Goal: Task Accomplishment & Management: Use online tool/utility

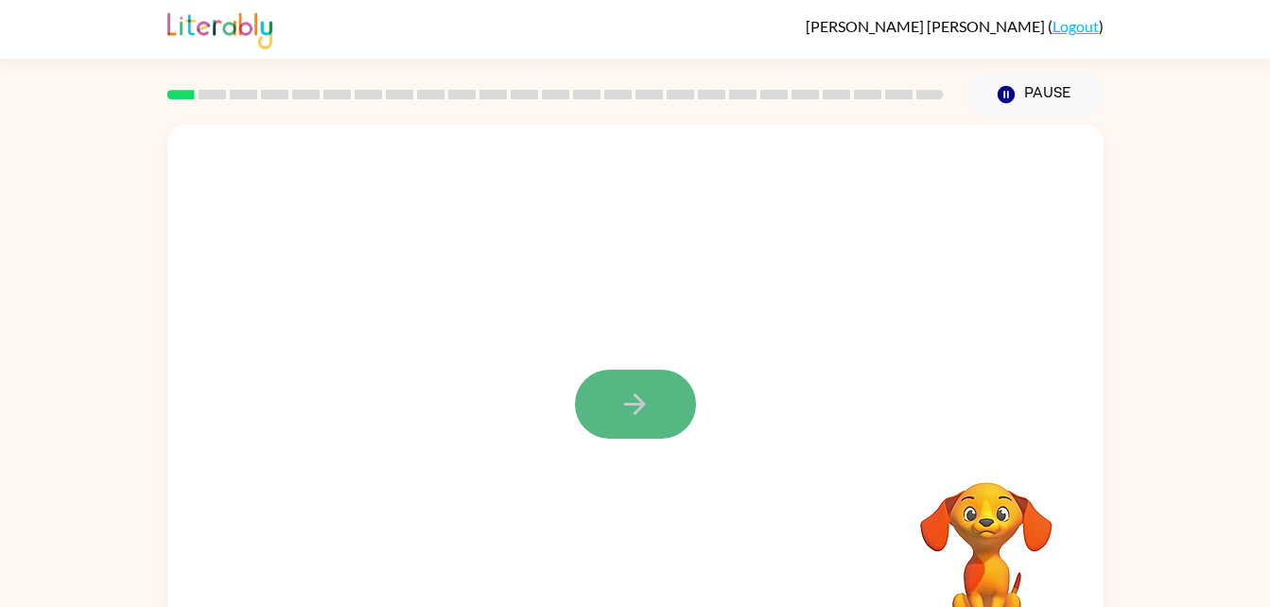
click at [618, 409] on icon "button" at bounding box center [634, 404] width 33 height 33
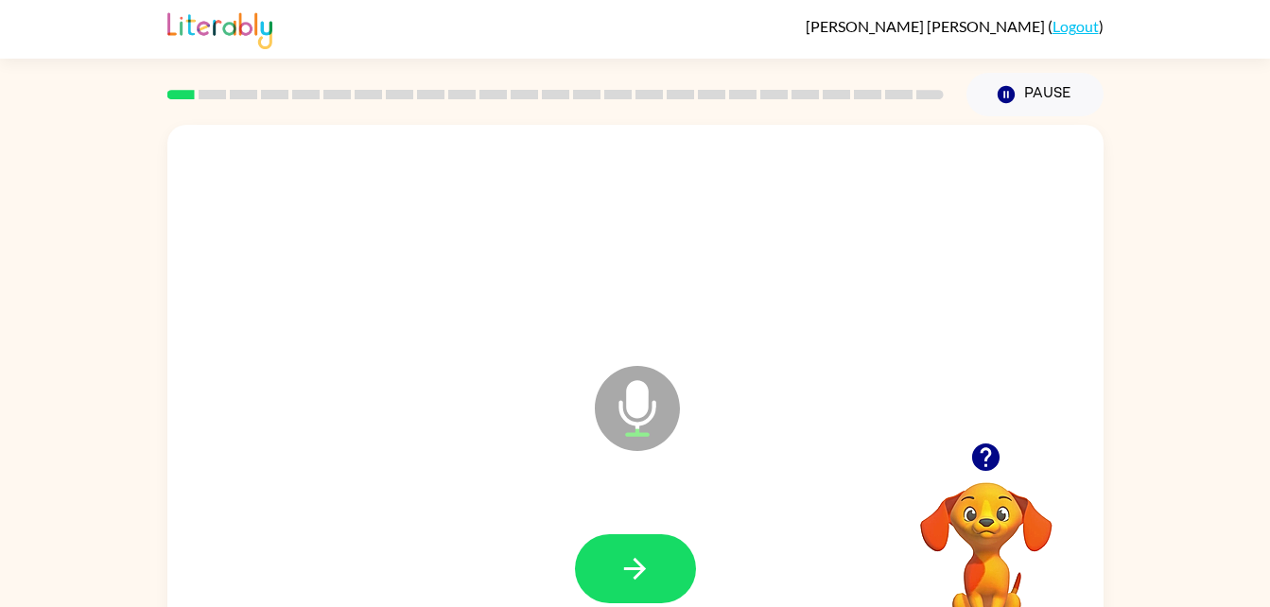
click at [618, 409] on icon "Microphone The Microphone is here when it is your turn to talk" at bounding box center [732, 432] width 284 height 142
click at [643, 564] on icon "button" at bounding box center [634, 568] width 33 height 33
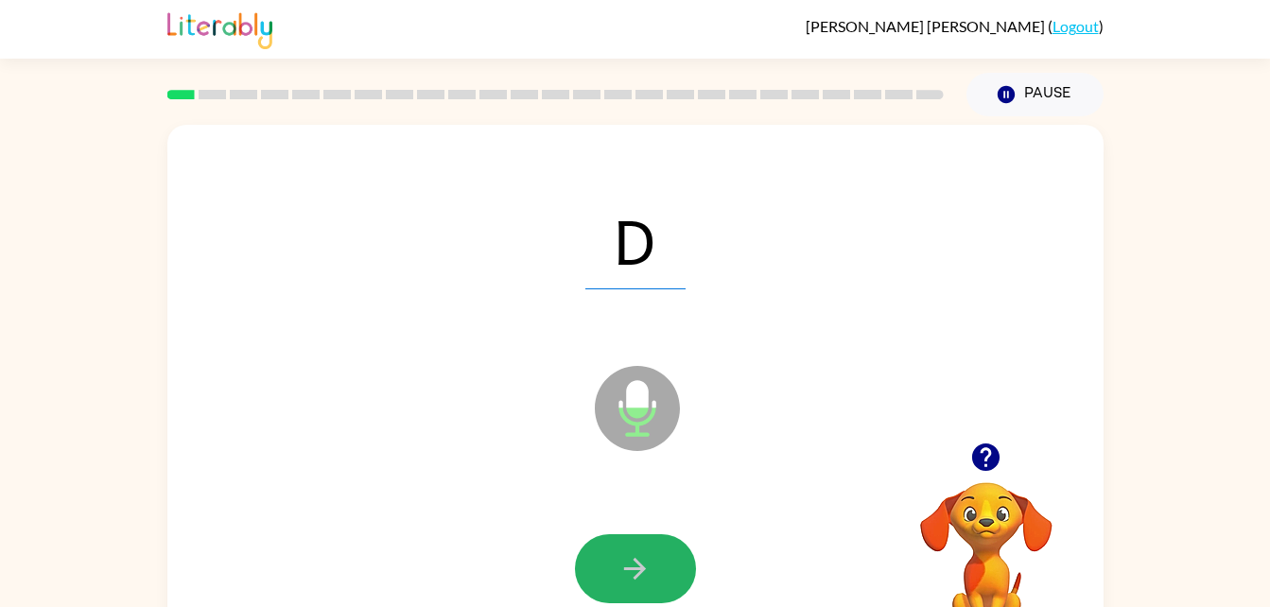
click at [643, 564] on icon "button" at bounding box center [634, 568] width 33 height 33
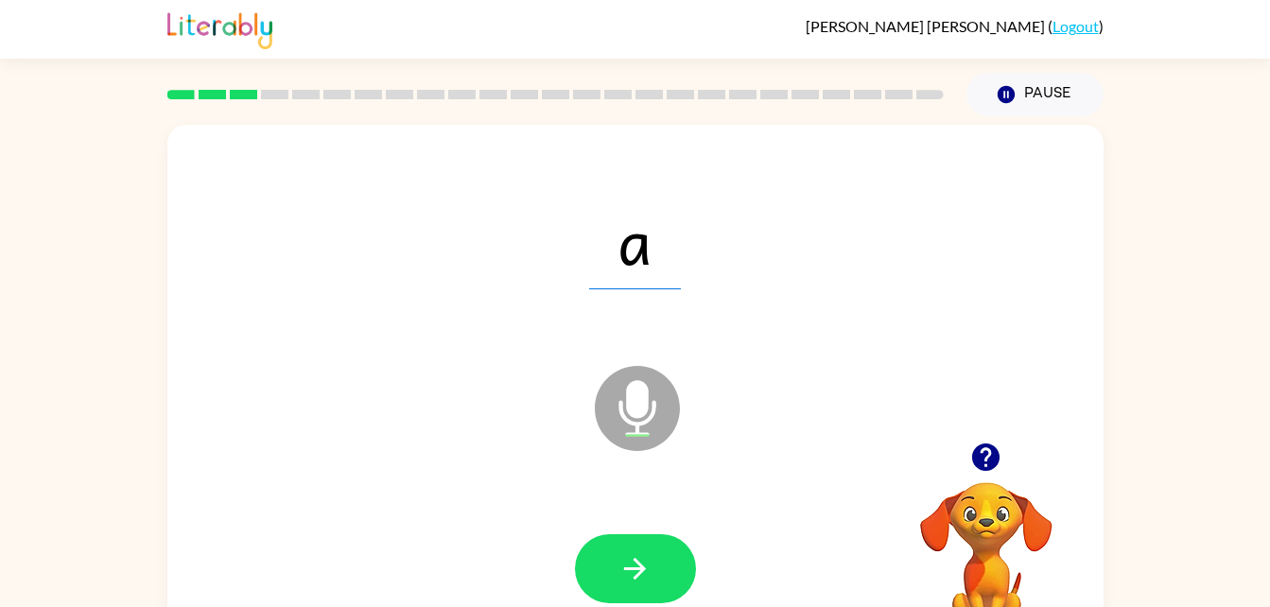
drag, startPoint x: 643, startPoint y: 564, endPoint x: 514, endPoint y: 498, distance: 144.2
click at [514, 498] on div at bounding box center [635, 569] width 898 height 155
click at [628, 550] on button "button" at bounding box center [635, 568] width 121 height 69
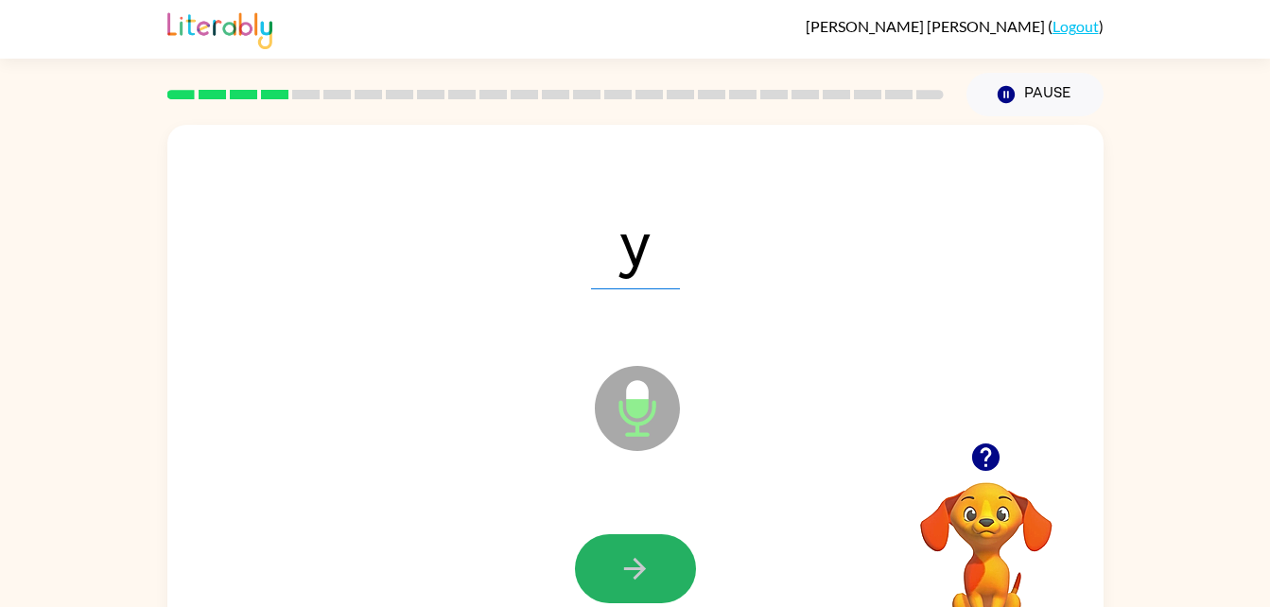
click at [628, 550] on button "button" at bounding box center [635, 568] width 121 height 69
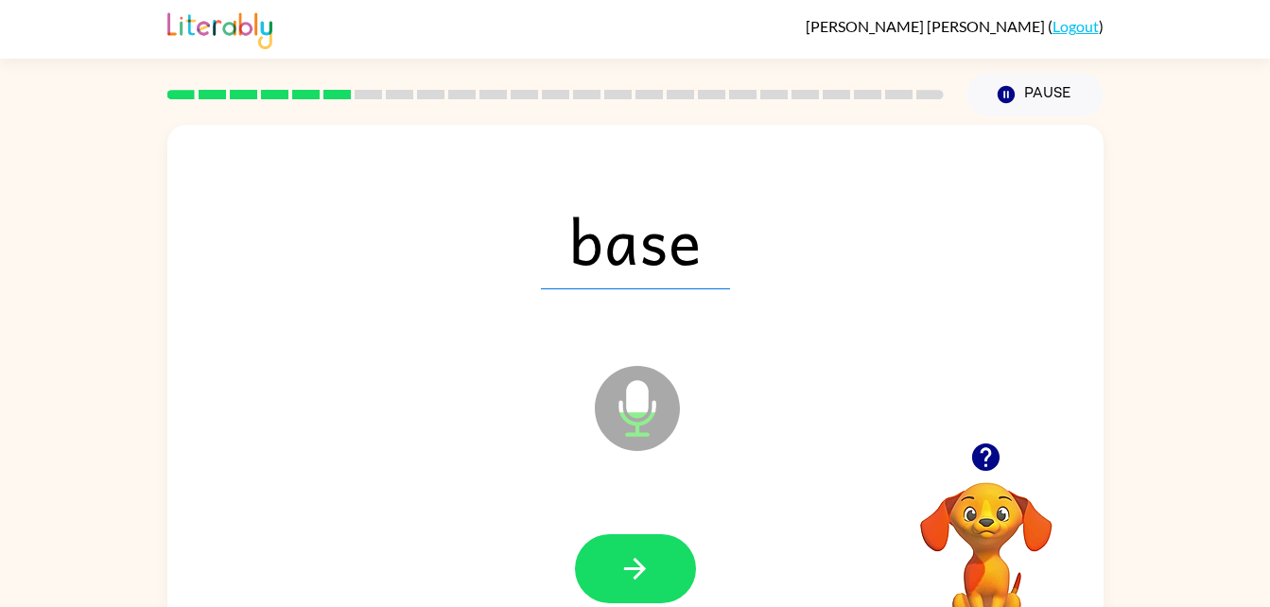
drag, startPoint x: 628, startPoint y: 550, endPoint x: 494, endPoint y: 484, distance: 149.7
click at [494, 484] on div "base Microphone The Microphone is here when it is your turn to talk" at bounding box center [635, 395] width 936 height 540
click at [656, 564] on button "button" at bounding box center [635, 568] width 121 height 69
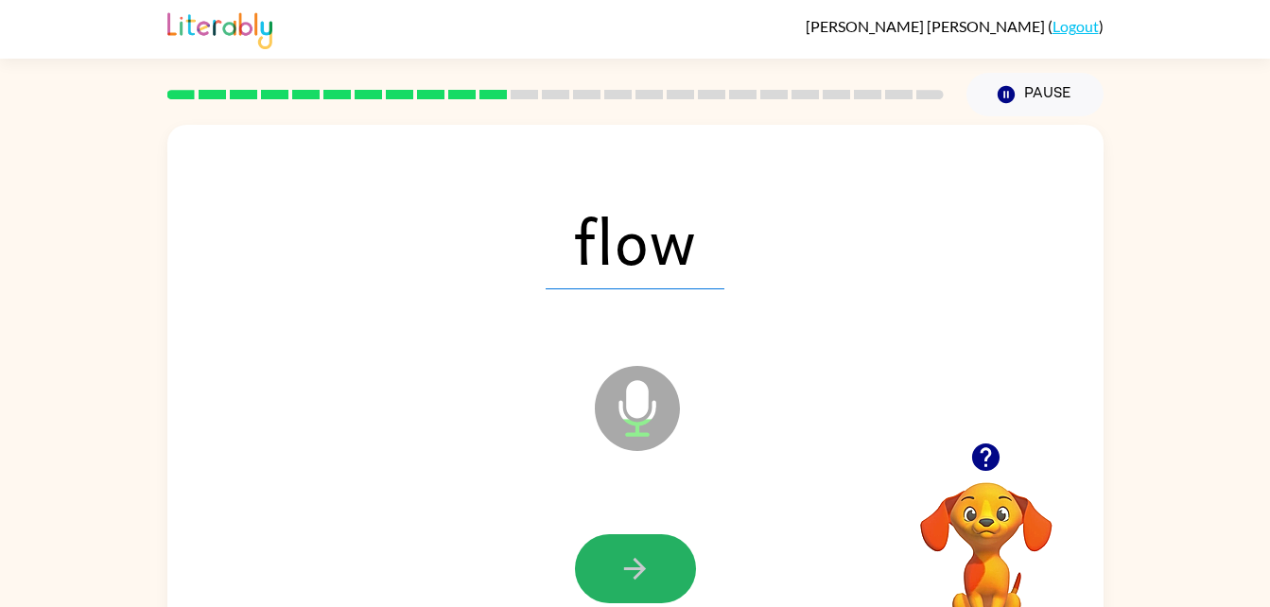
click at [656, 564] on button "button" at bounding box center [635, 568] width 121 height 69
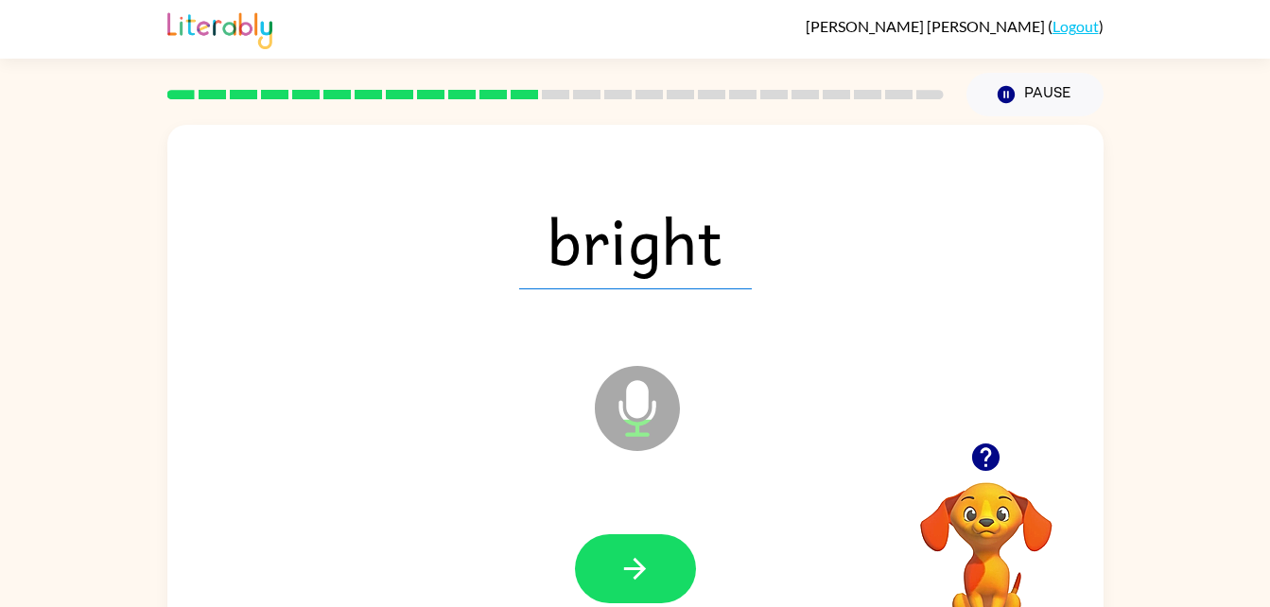
click at [656, 564] on button "button" at bounding box center [635, 568] width 121 height 69
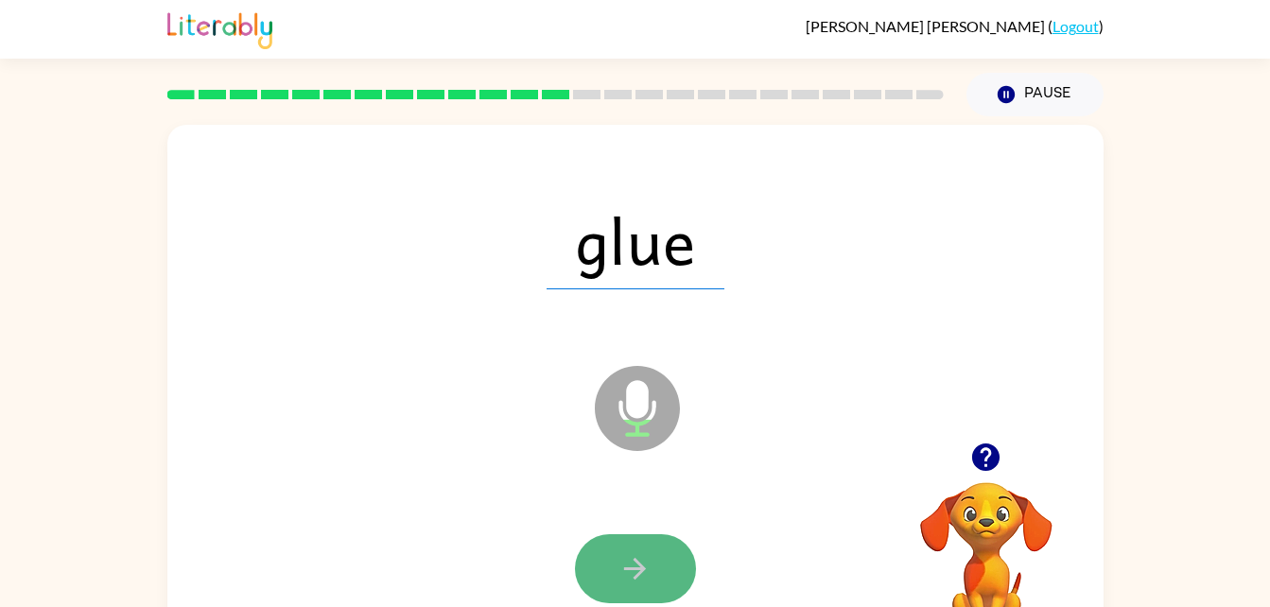
click at [649, 564] on icon "button" at bounding box center [634, 568] width 33 height 33
click at [650, 563] on icon "button" at bounding box center [634, 568] width 33 height 33
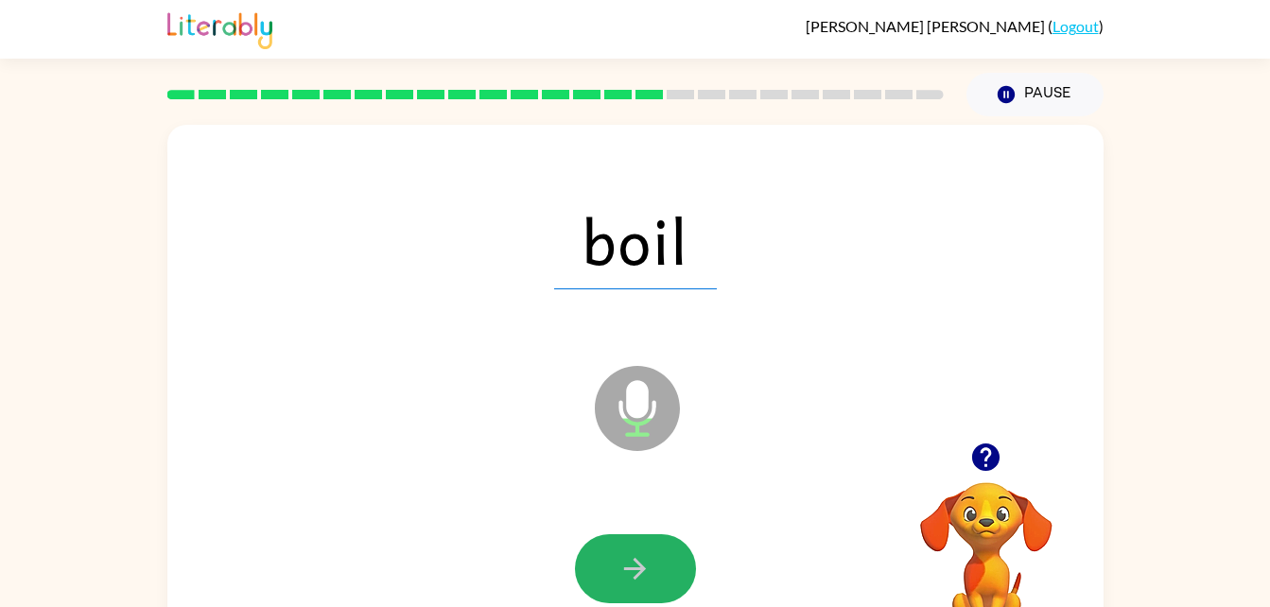
click at [650, 563] on icon "button" at bounding box center [634, 568] width 33 height 33
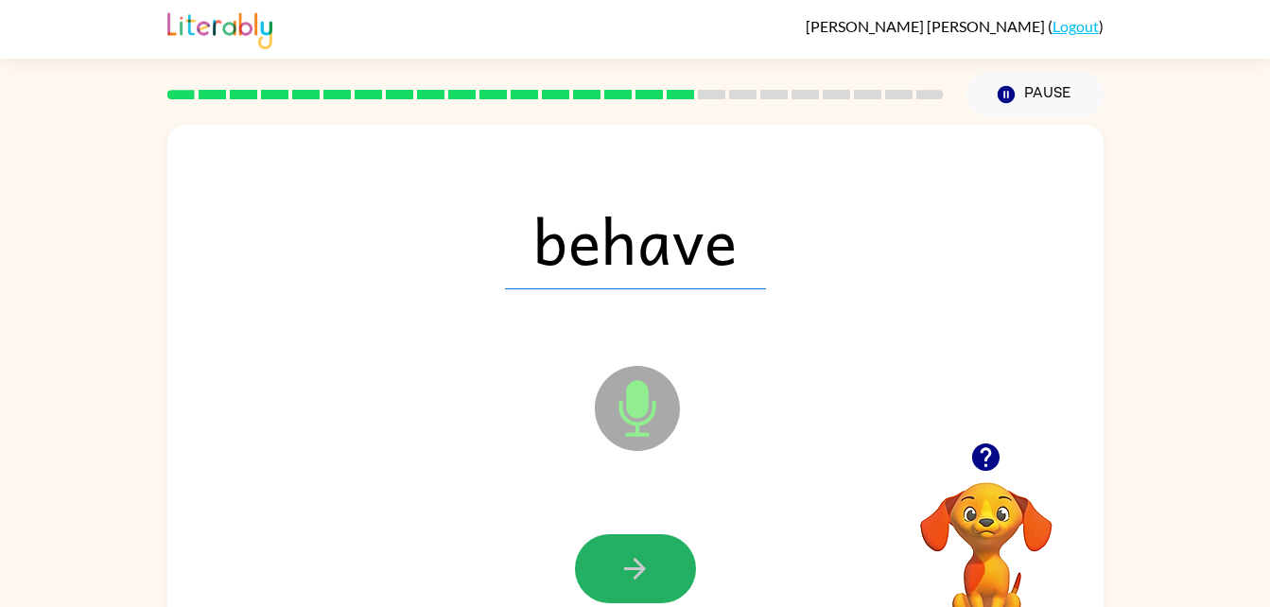
click at [650, 563] on icon "button" at bounding box center [634, 568] width 33 height 33
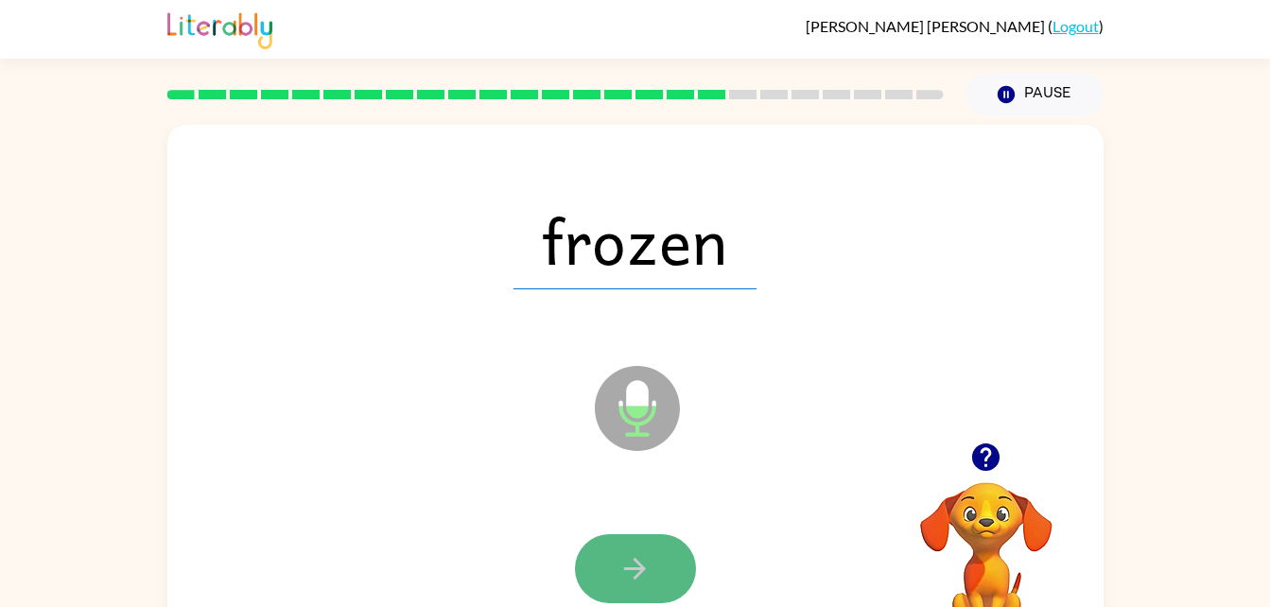
click at [650, 573] on icon "button" at bounding box center [634, 568] width 33 height 33
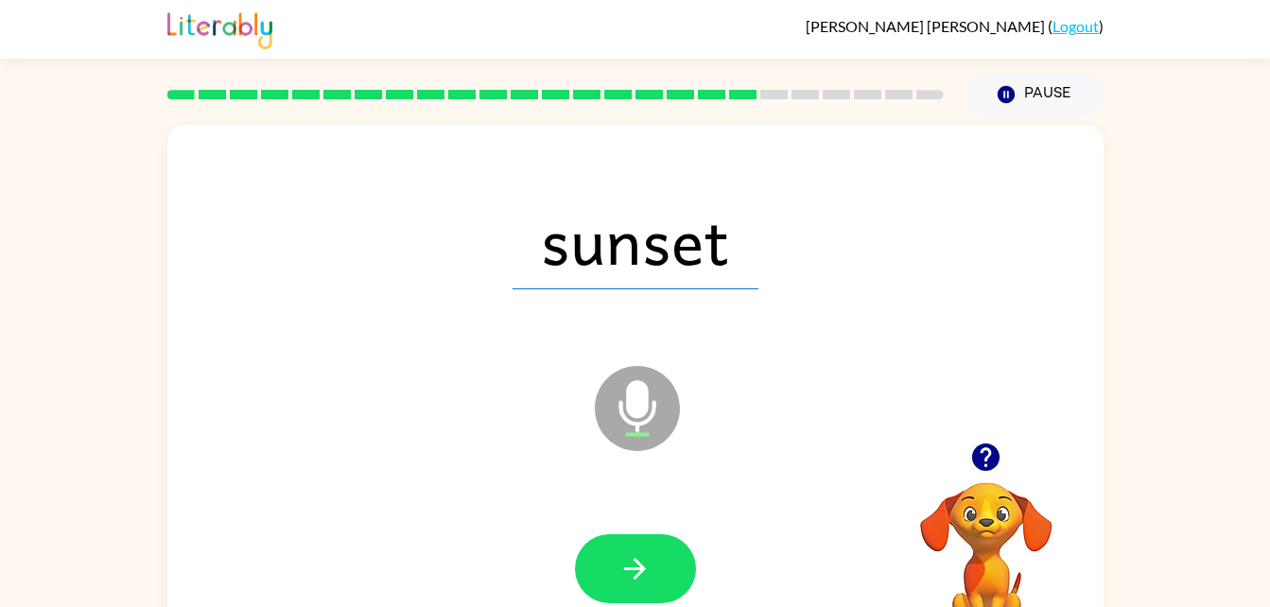
click at [650, 573] on icon "button" at bounding box center [634, 568] width 33 height 33
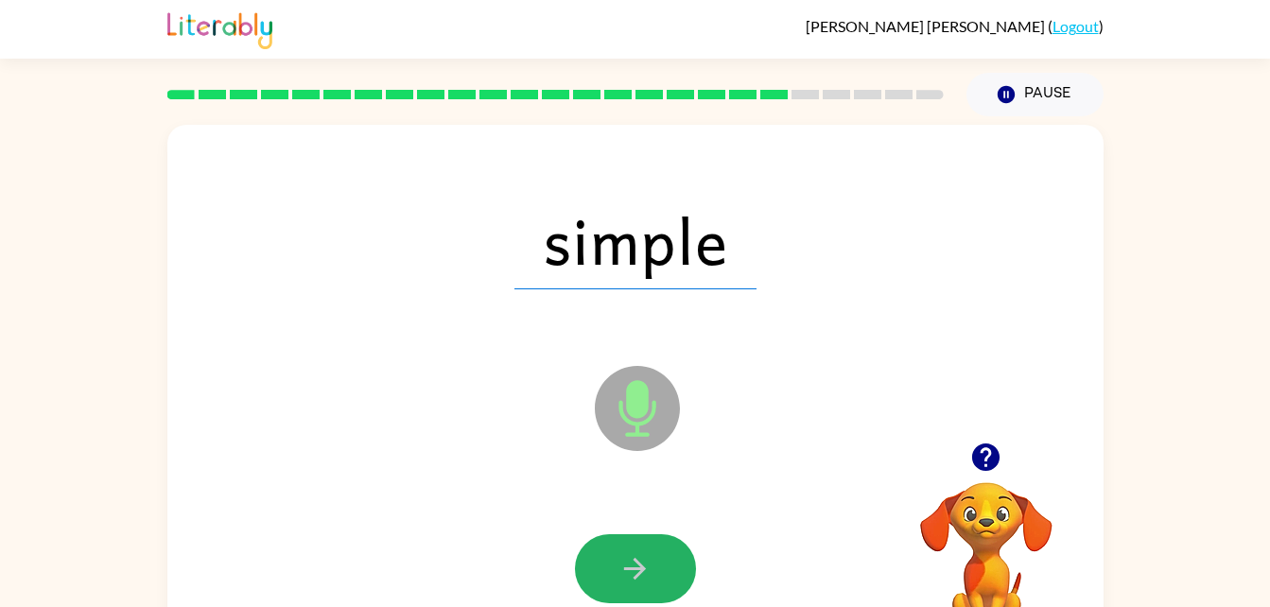
click at [650, 573] on icon "button" at bounding box center [634, 568] width 33 height 33
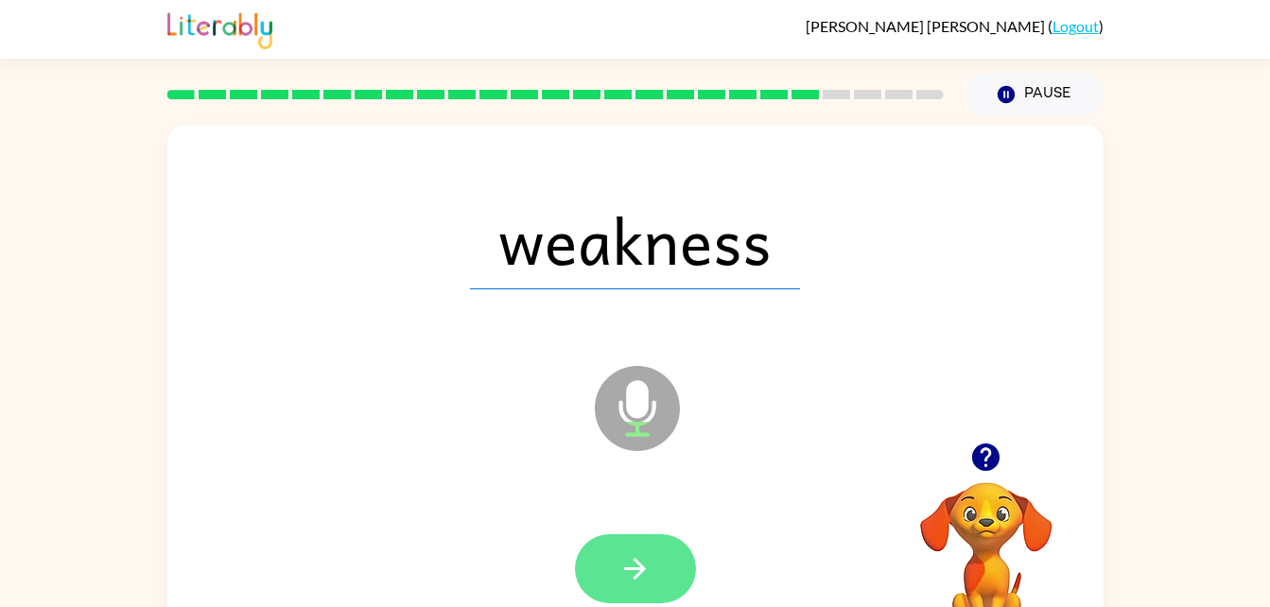
click at [650, 576] on icon "button" at bounding box center [634, 568] width 33 height 33
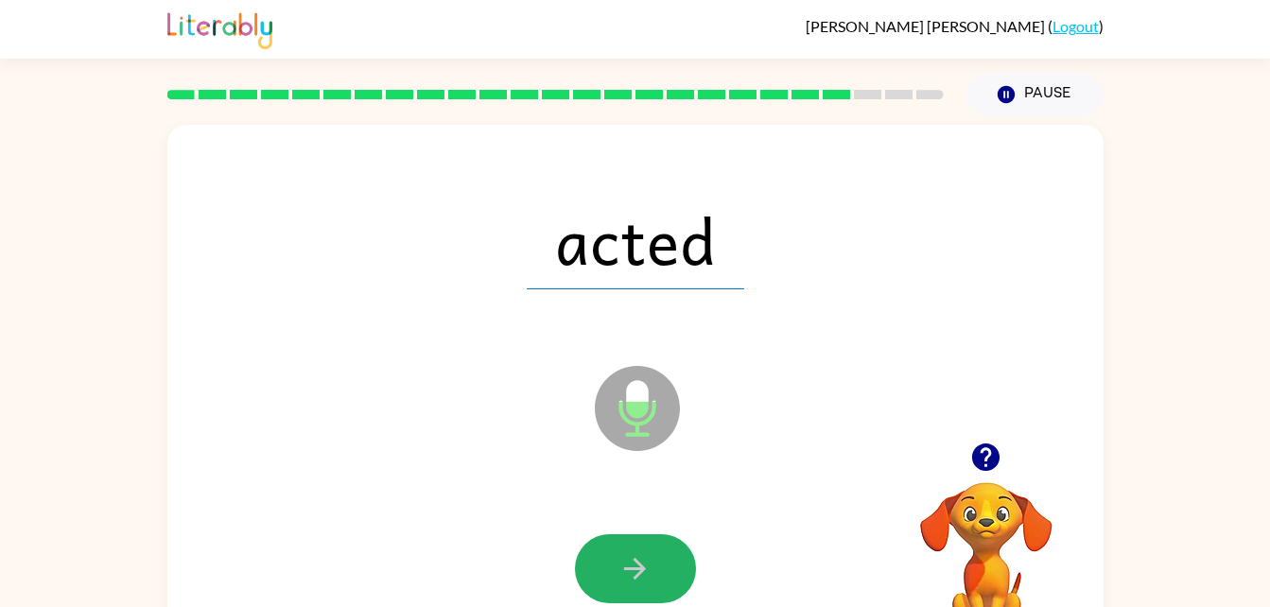
click at [650, 576] on icon "button" at bounding box center [634, 568] width 33 height 33
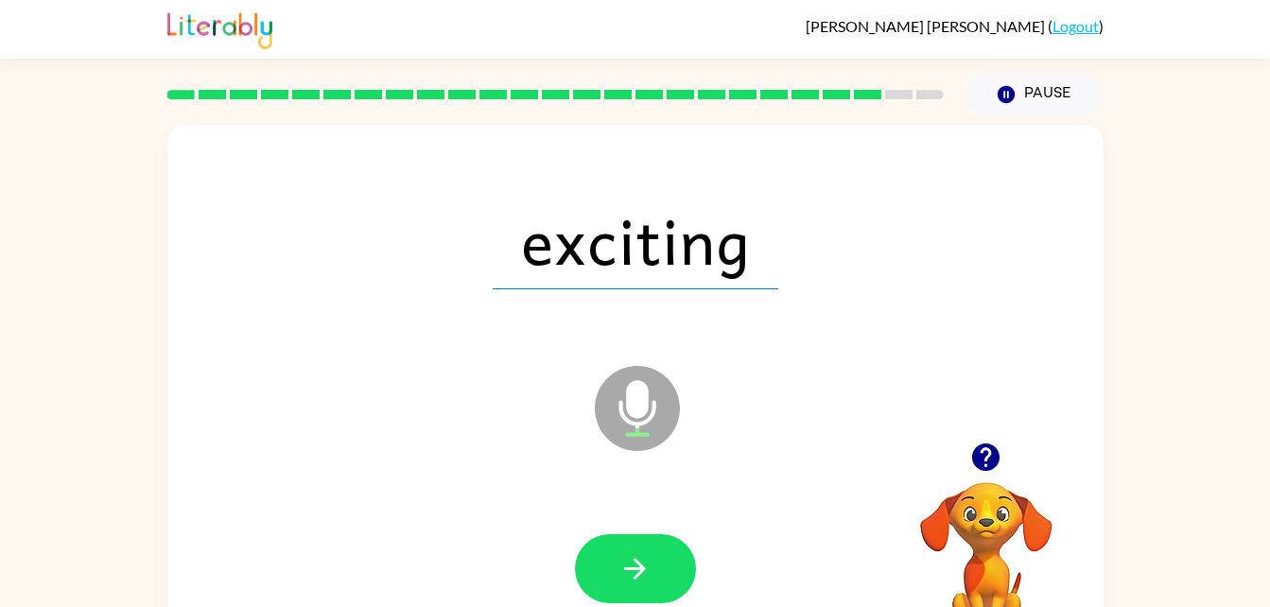
click at [650, 576] on icon "button" at bounding box center [634, 568] width 33 height 33
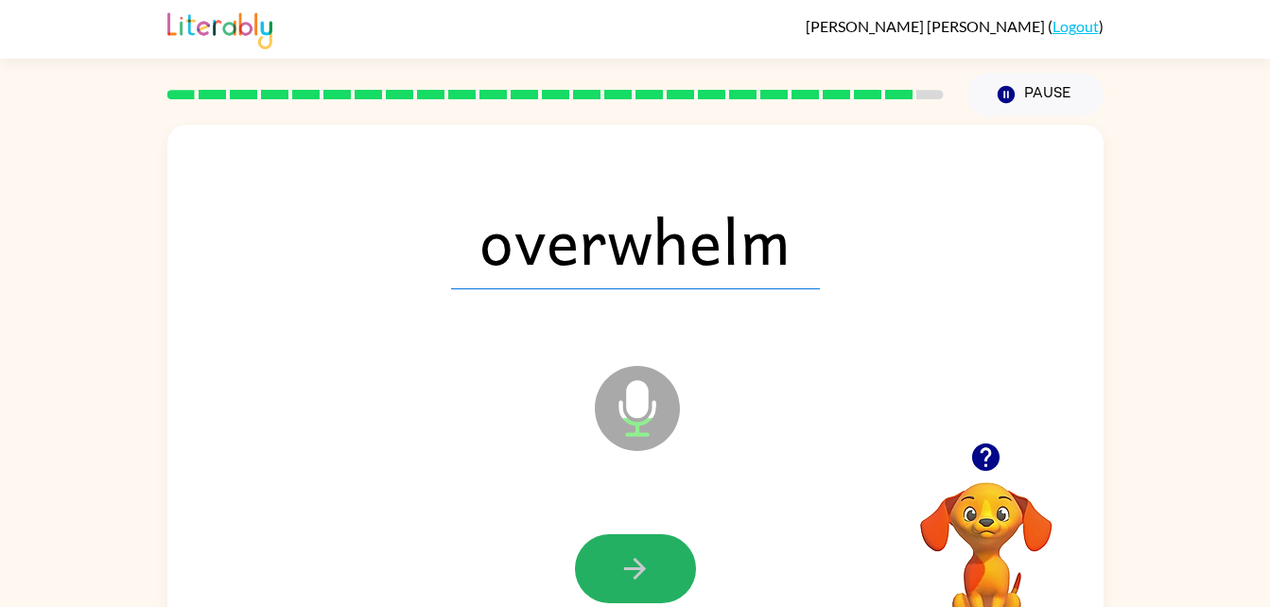
click at [650, 576] on icon "button" at bounding box center [634, 568] width 33 height 33
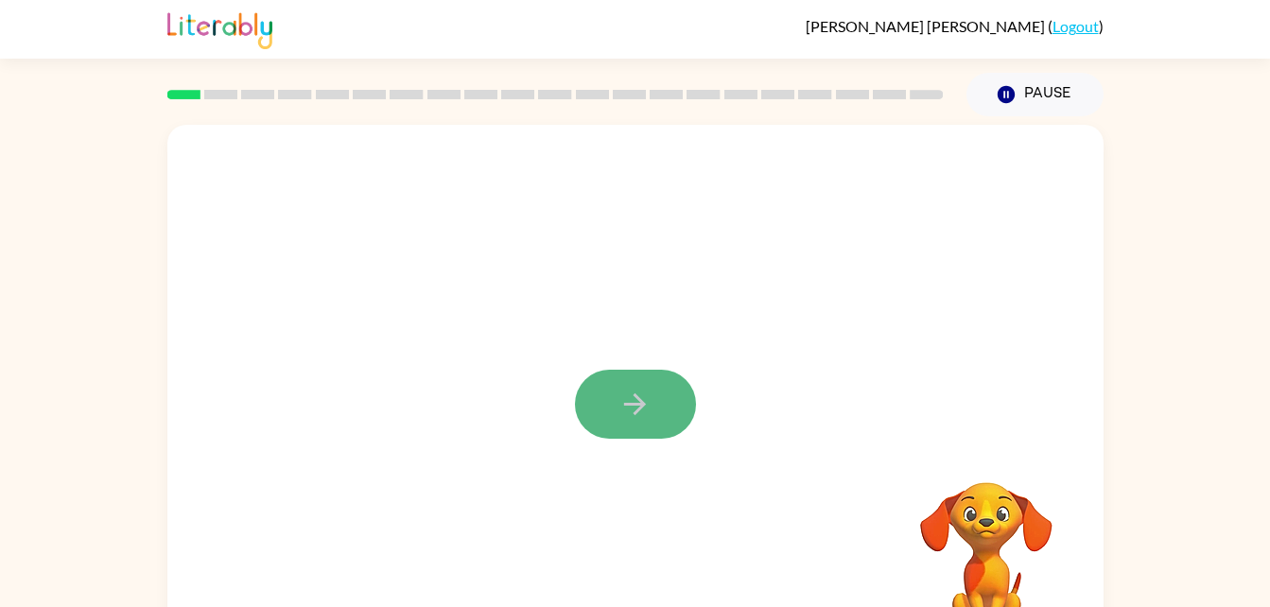
click at [624, 402] on icon "button" at bounding box center [634, 404] width 33 height 33
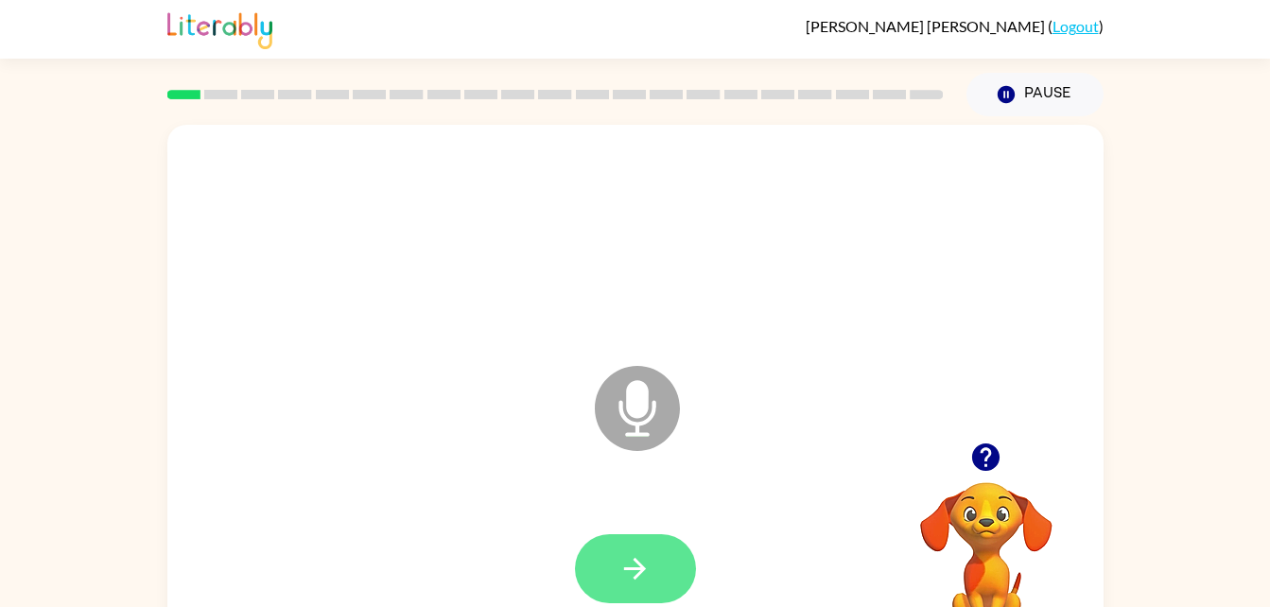
click at [652, 546] on button "button" at bounding box center [635, 568] width 121 height 69
click at [652, 553] on button "button" at bounding box center [635, 568] width 121 height 69
click at [652, 557] on button "button" at bounding box center [635, 568] width 121 height 69
drag, startPoint x: 652, startPoint y: 557, endPoint x: 625, endPoint y: 562, distance: 26.9
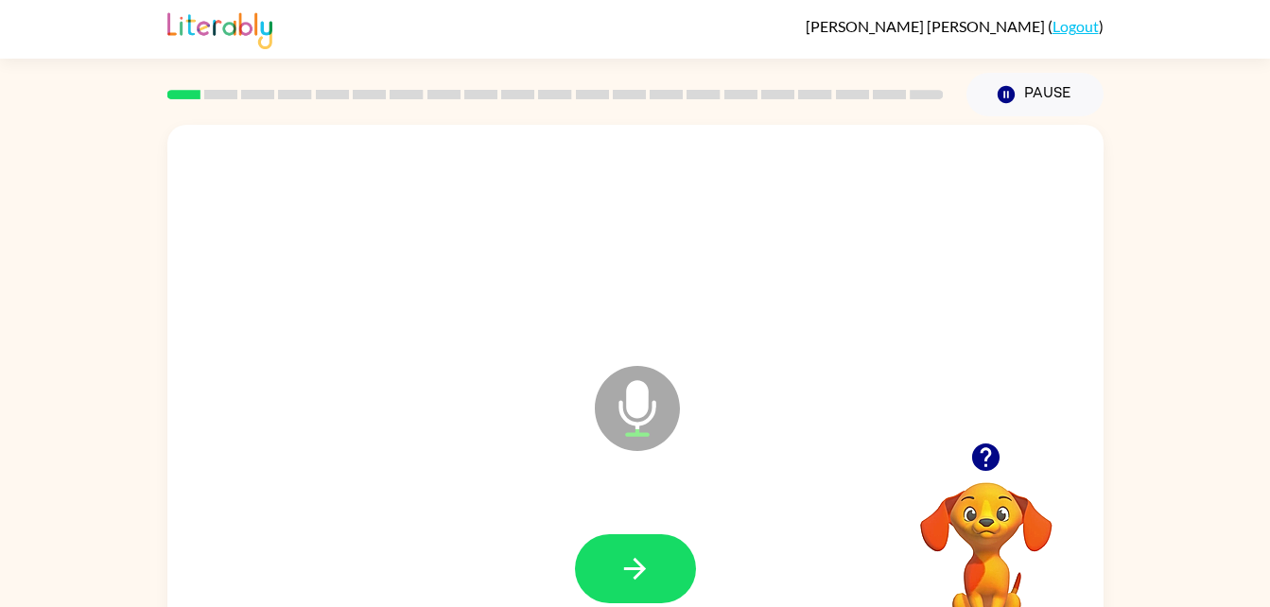
click at [625, 562] on icon "button" at bounding box center [634, 568] width 33 height 33
click at [626, 562] on icon "button" at bounding box center [634, 568] width 33 height 33
drag, startPoint x: 626, startPoint y: 562, endPoint x: 482, endPoint y: 468, distance: 171.5
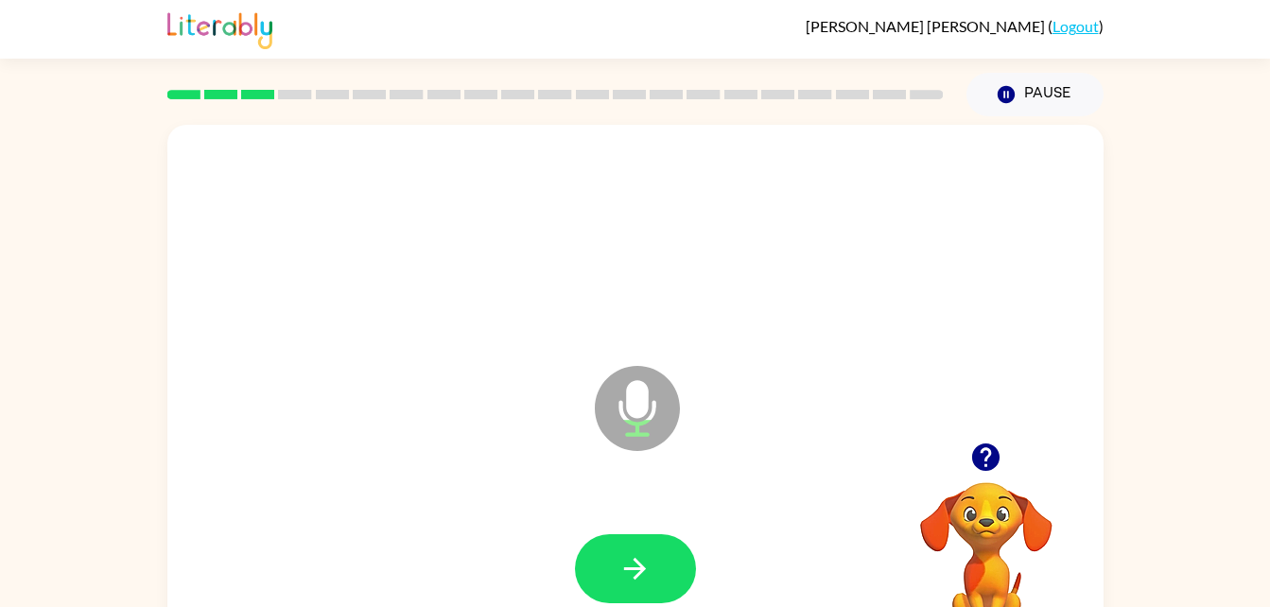
click at [482, 468] on div "Microphone The Microphone is here when it is your turn to talk" at bounding box center [635, 395] width 936 height 540
click at [620, 588] on button "button" at bounding box center [635, 568] width 121 height 69
click at [620, 601] on button "button" at bounding box center [635, 568] width 121 height 69
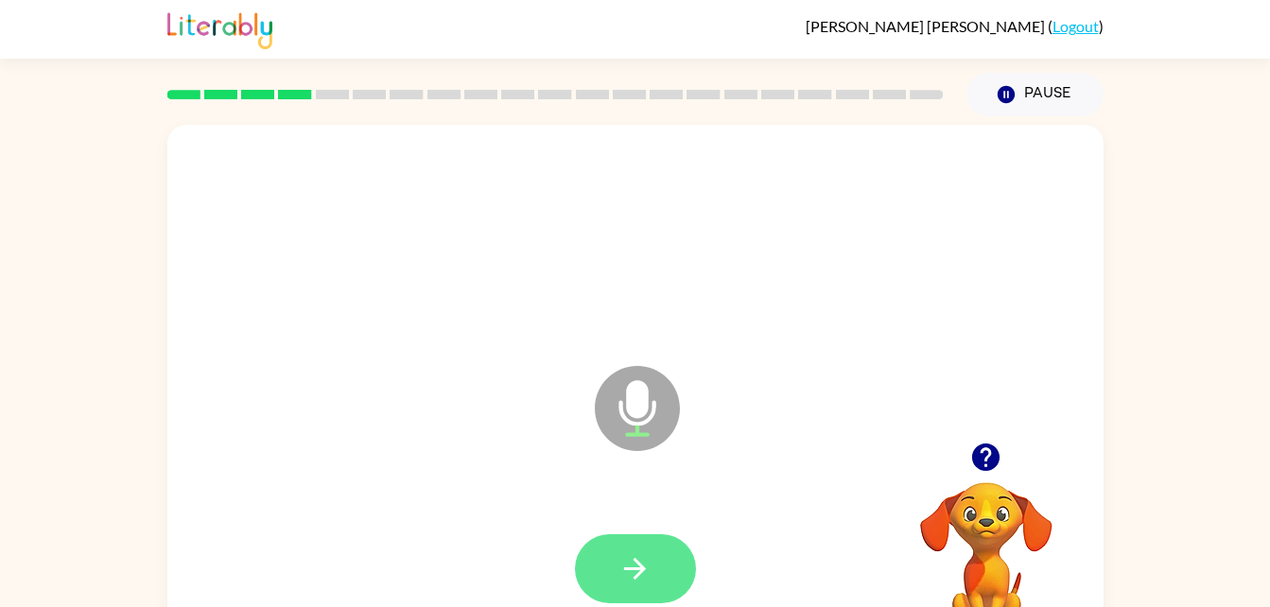
click at [616, 557] on button "button" at bounding box center [635, 568] width 121 height 69
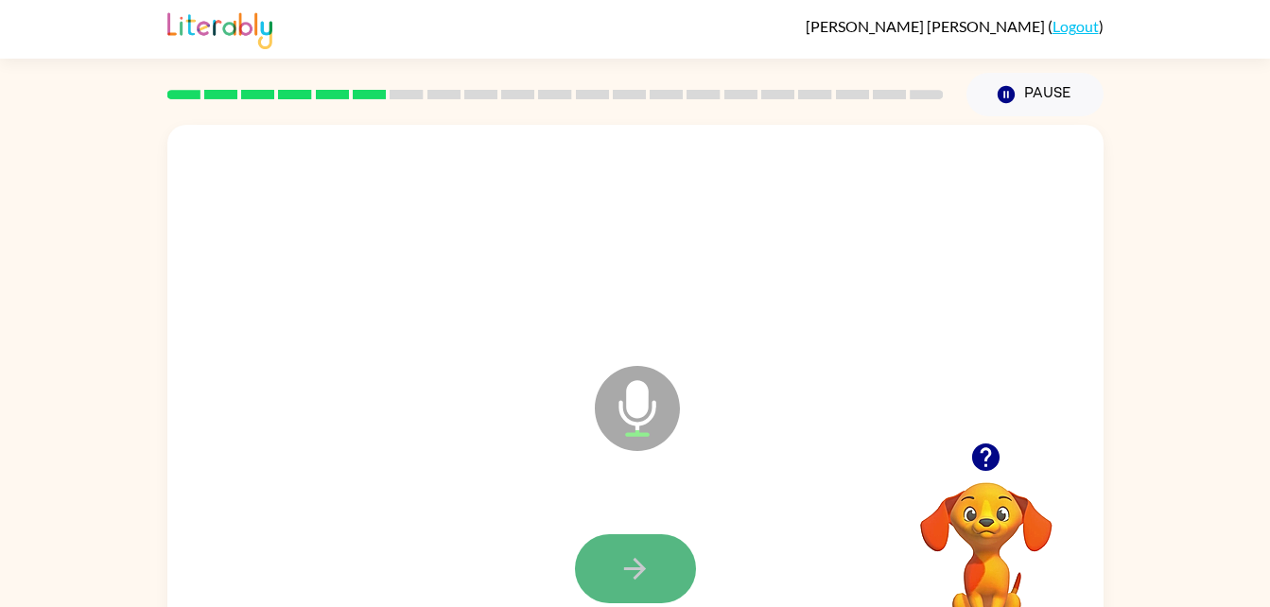
click at [616, 557] on button "button" at bounding box center [635, 568] width 121 height 69
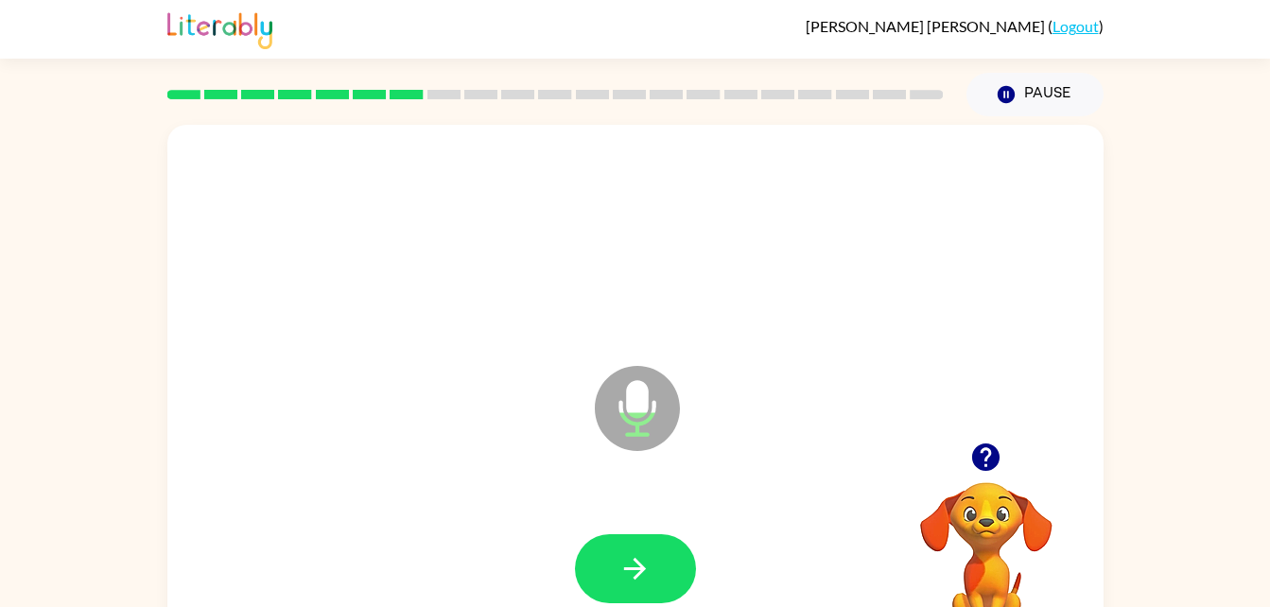
click at [616, 557] on button "button" at bounding box center [635, 568] width 121 height 69
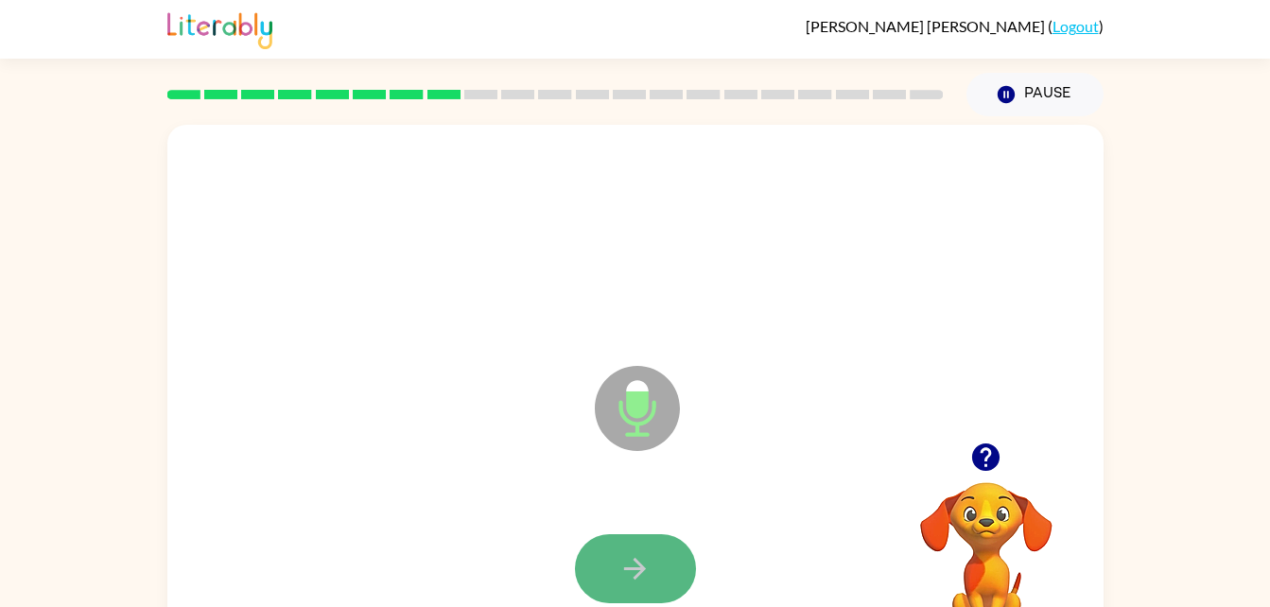
drag, startPoint x: 616, startPoint y: 557, endPoint x: 606, endPoint y: 558, distance: 9.5
click at [606, 558] on button "button" at bounding box center [635, 568] width 121 height 69
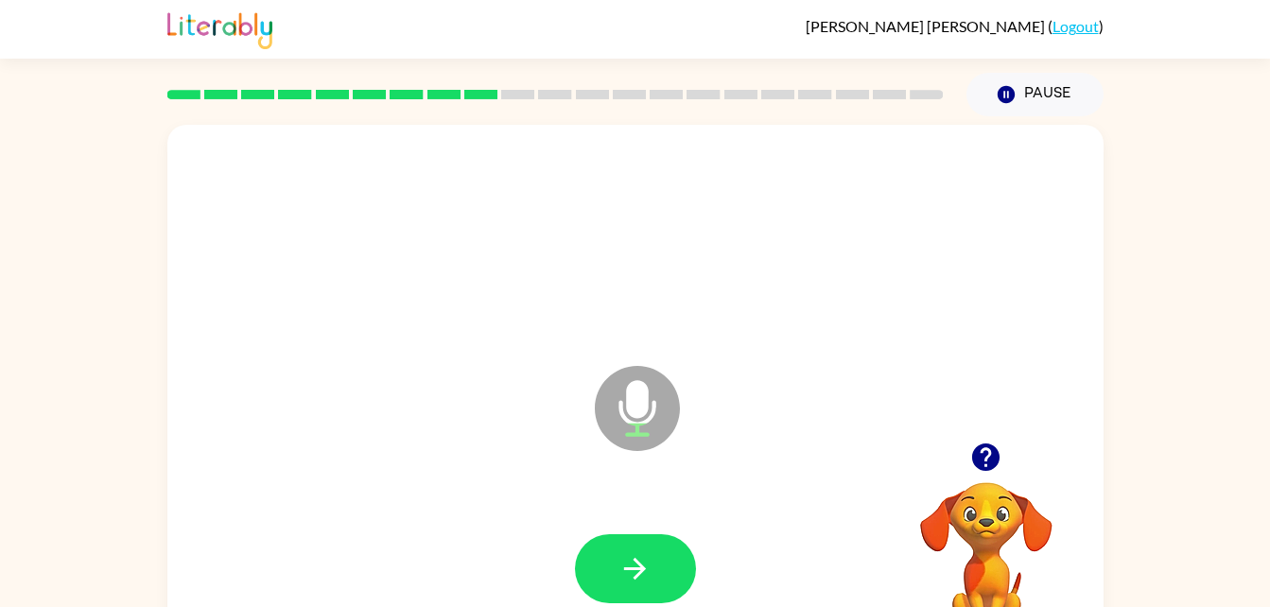
click at [606, 558] on button "button" at bounding box center [635, 568] width 121 height 69
click at [603, 559] on button "button" at bounding box center [635, 568] width 121 height 69
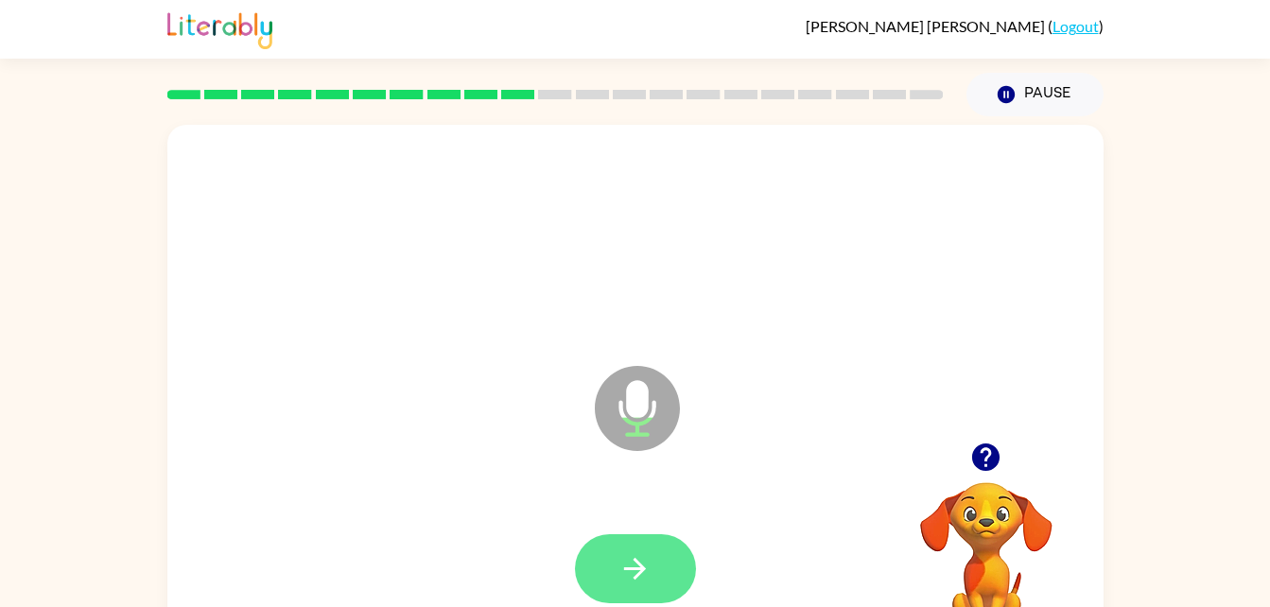
click at [603, 559] on button "button" at bounding box center [635, 568] width 121 height 69
click at [603, 562] on button "button" at bounding box center [635, 568] width 121 height 69
click at [603, 565] on button "button" at bounding box center [635, 568] width 121 height 69
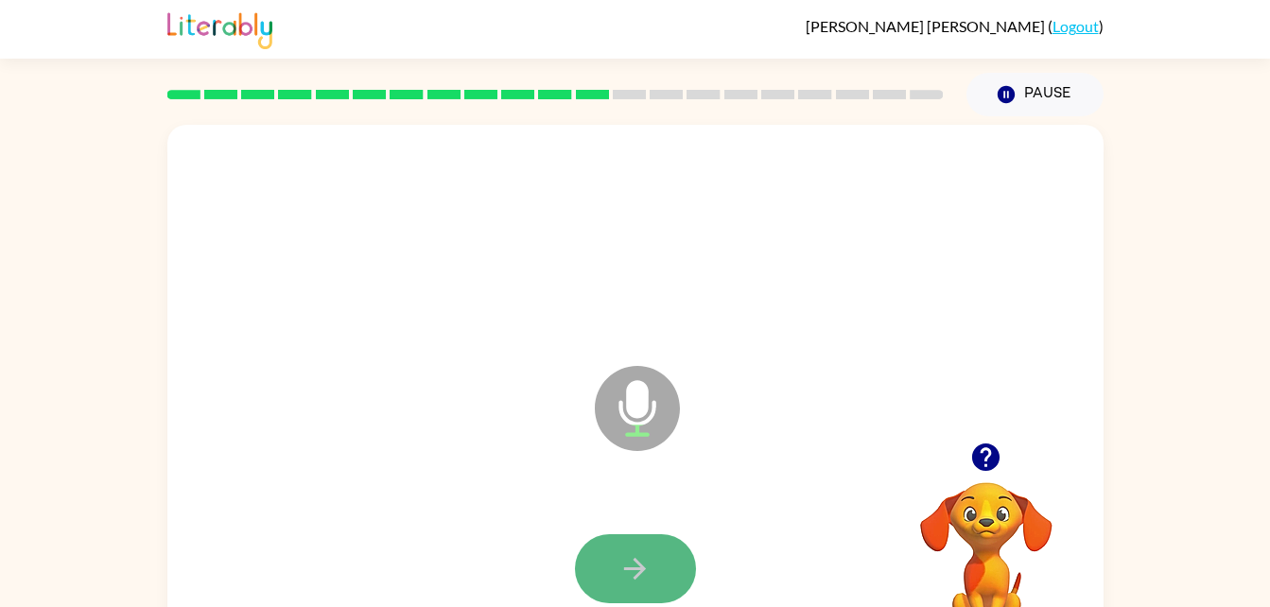
click at [603, 565] on button "button" at bounding box center [635, 568] width 121 height 69
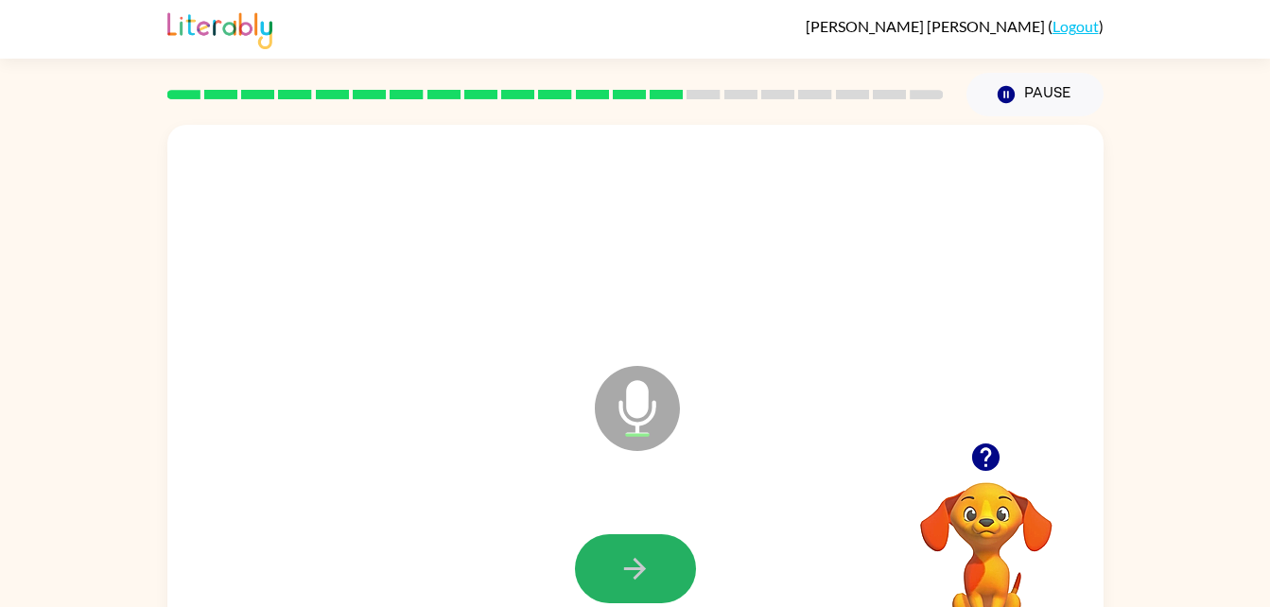
click at [603, 565] on button "button" at bounding box center [635, 568] width 121 height 69
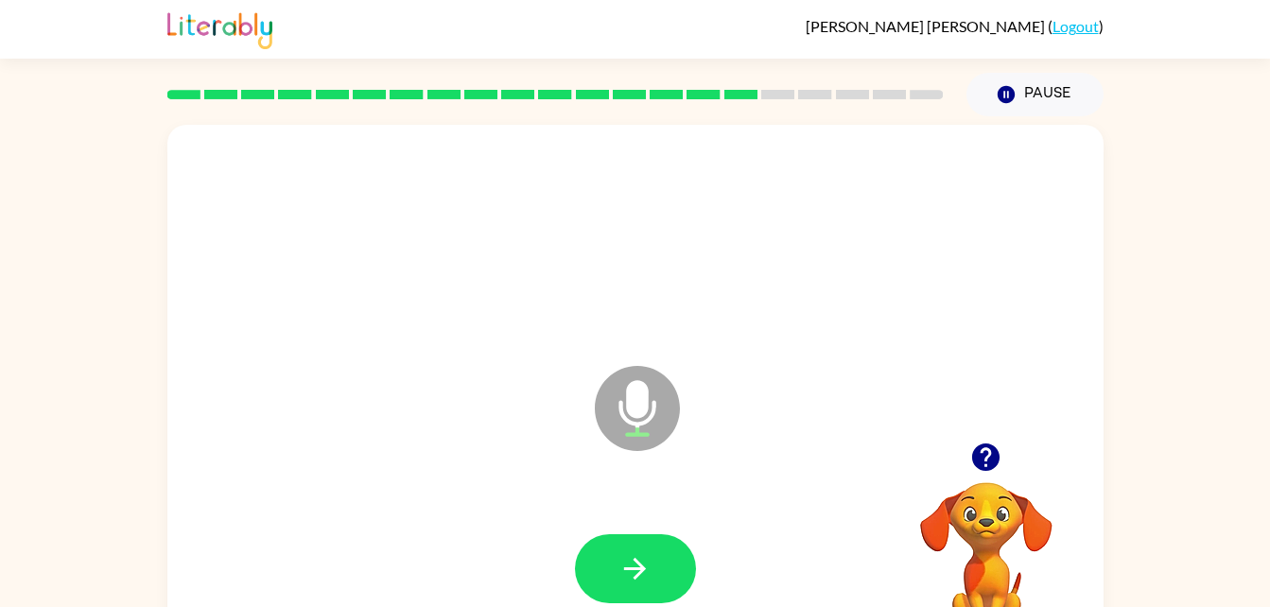
click at [603, 565] on button "button" at bounding box center [635, 568] width 121 height 69
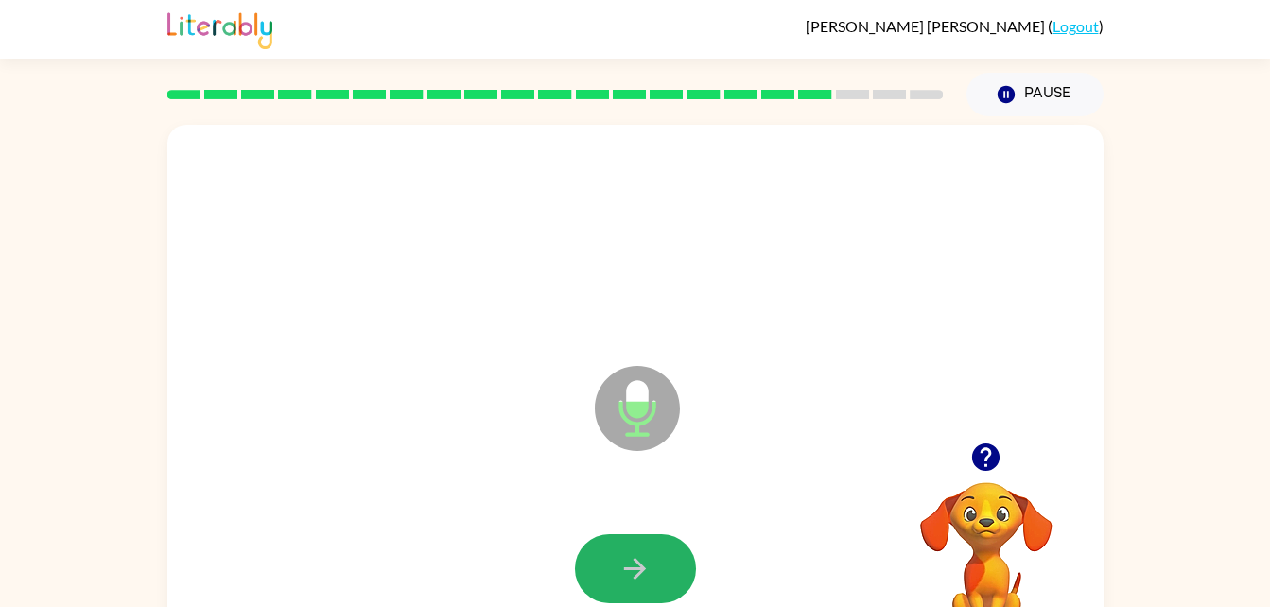
click at [603, 565] on button "button" at bounding box center [635, 568] width 121 height 69
click at [603, 565] on div at bounding box center [635, 568] width 121 height 69
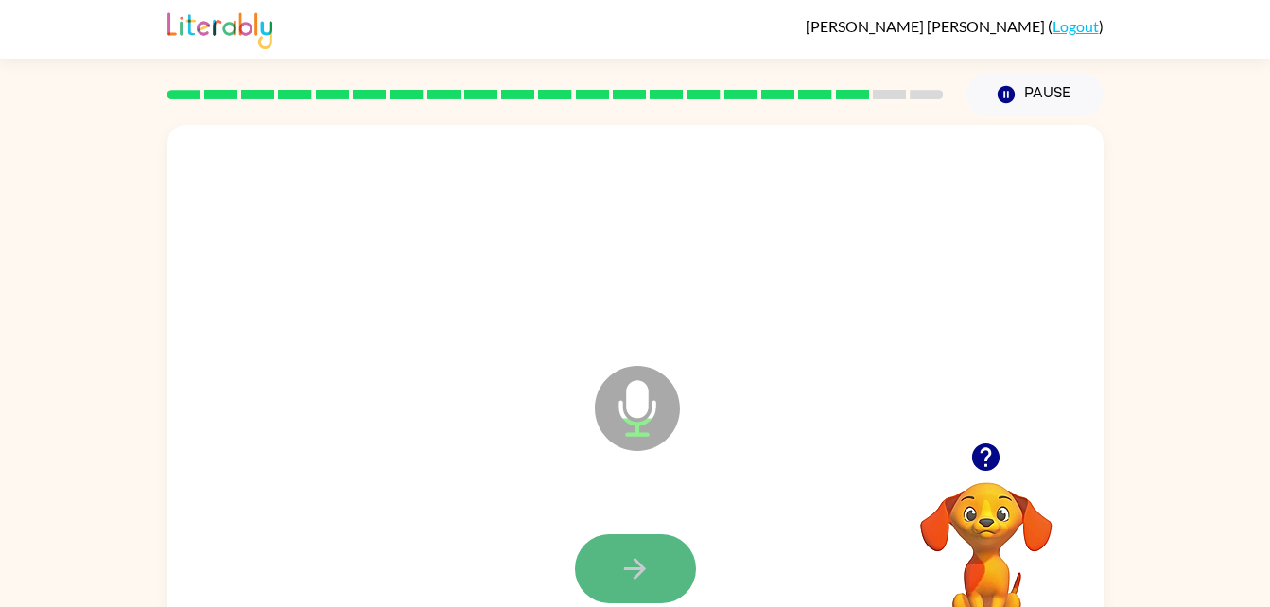
click at [603, 565] on button "button" at bounding box center [635, 568] width 121 height 69
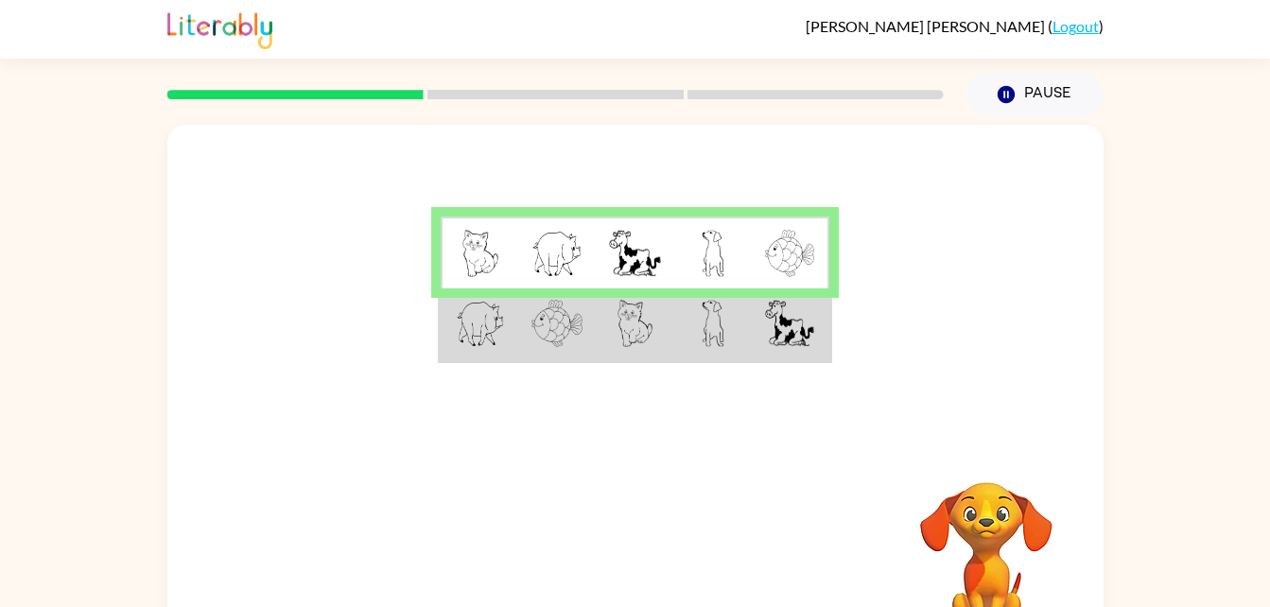
click at [549, 261] on img at bounding box center [556, 253] width 51 height 47
click at [549, 264] on img at bounding box center [556, 253] width 51 height 47
click at [770, 399] on div at bounding box center [635, 284] width 936 height 318
click at [745, 337] on td at bounding box center [713, 324] width 78 height 73
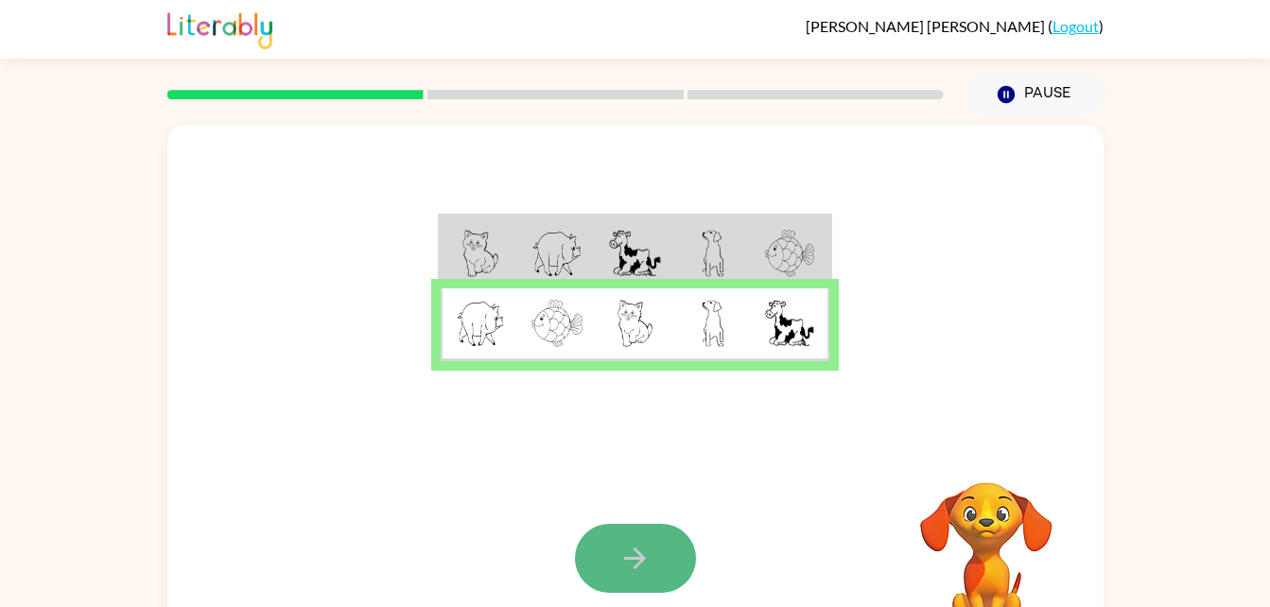
click at [652, 538] on button "button" at bounding box center [635, 558] width 121 height 69
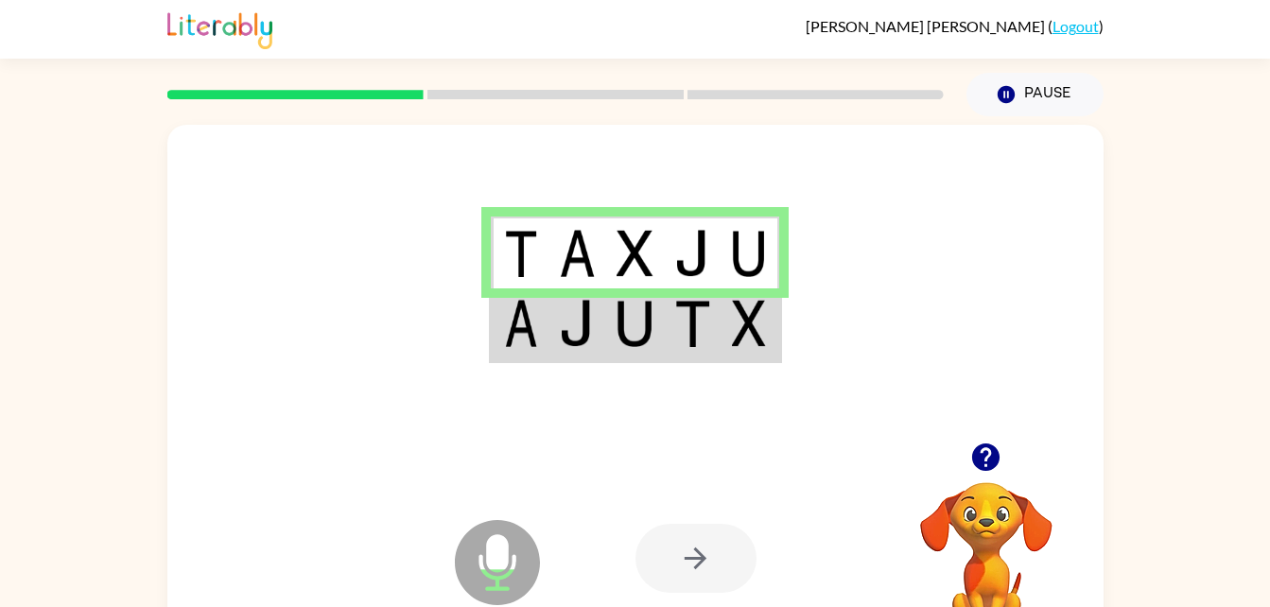
click at [663, 553] on div at bounding box center [695, 558] width 121 height 69
click at [711, 572] on div at bounding box center [695, 558] width 121 height 69
click at [707, 570] on div at bounding box center [695, 558] width 121 height 69
click at [665, 512] on div at bounding box center [774, 558] width 279 height 213
click at [670, 307] on td at bounding box center [693, 324] width 58 height 73
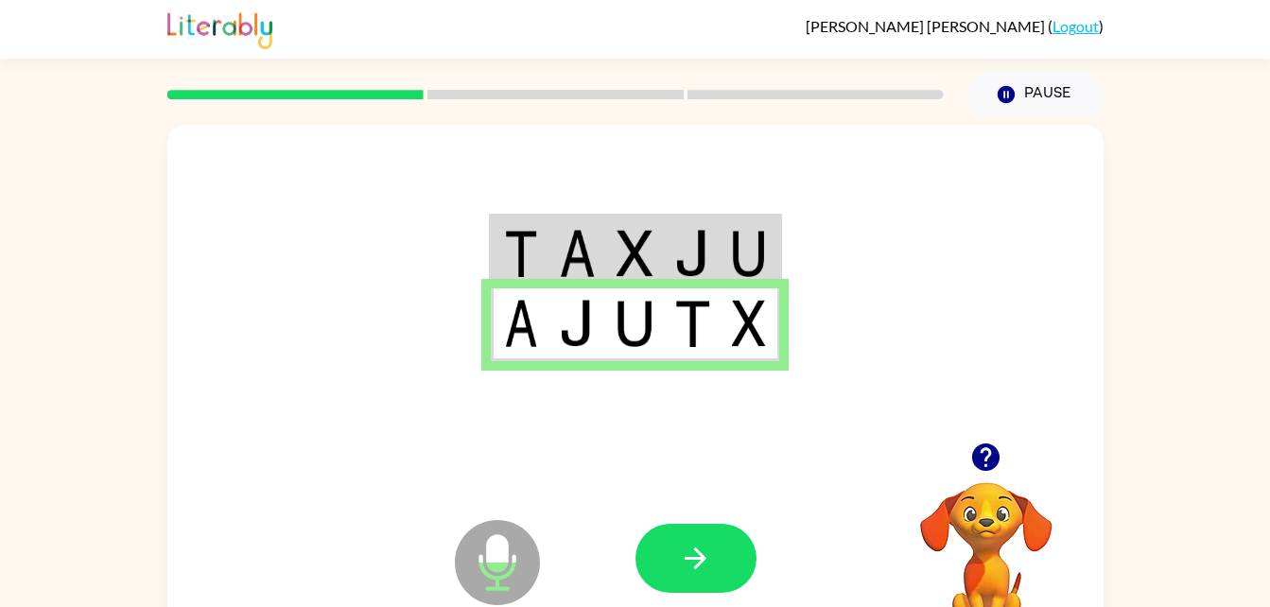
click at [689, 505] on div at bounding box center [774, 558] width 279 height 213
click at [691, 540] on button "button" at bounding box center [695, 558] width 121 height 69
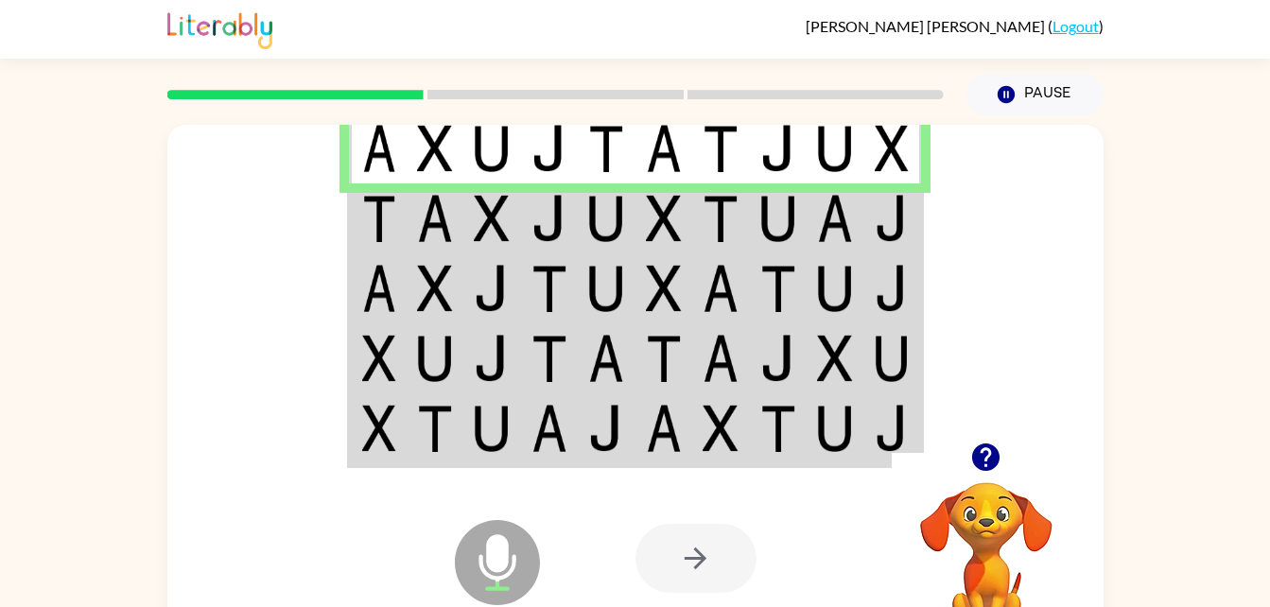
click at [535, 227] on img at bounding box center [549, 218] width 36 height 47
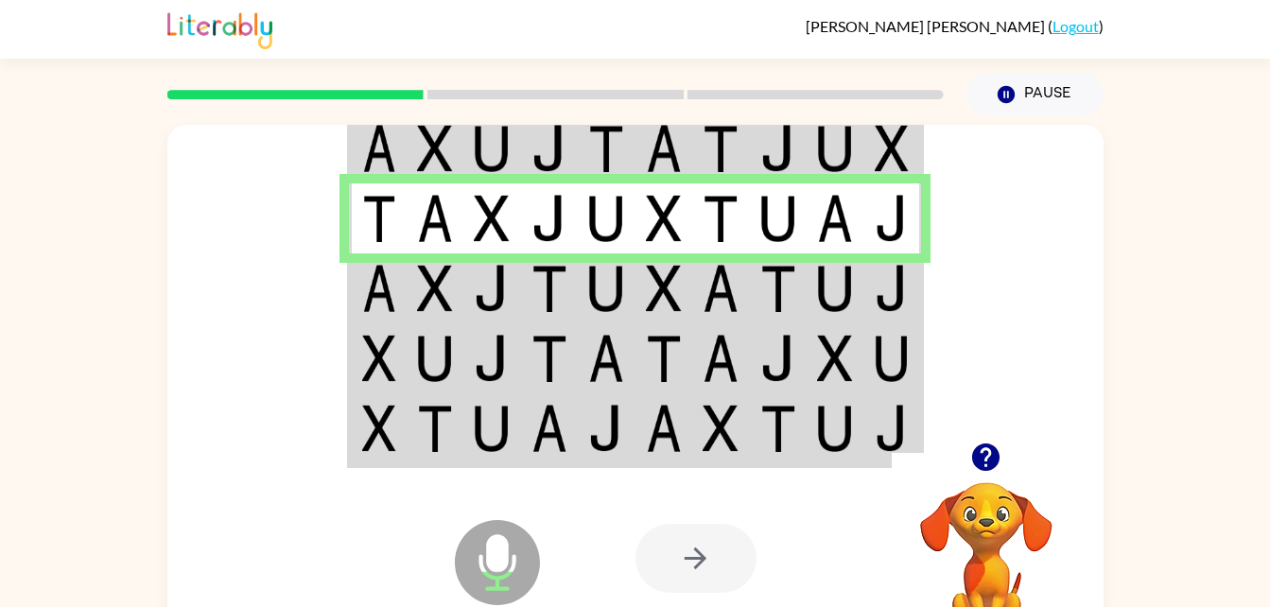
click at [548, 301] on img at bounding box center [549, 288] width 36 height 47
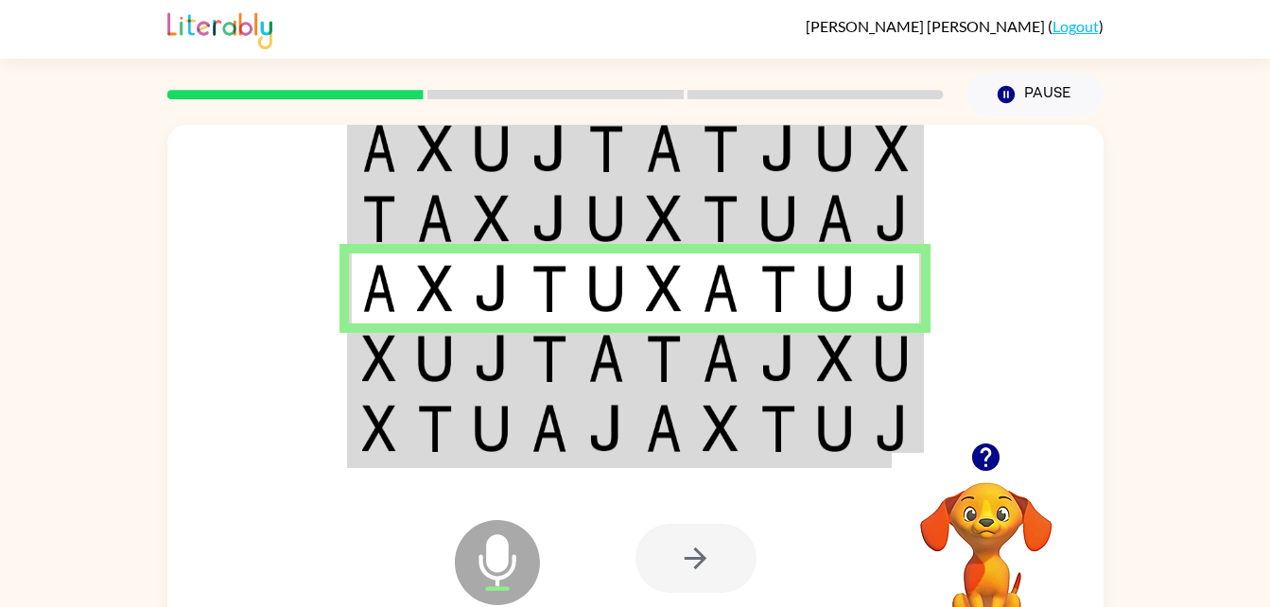
click at [544, 348] on img at bounding box center [549, 358] width 36 height 47
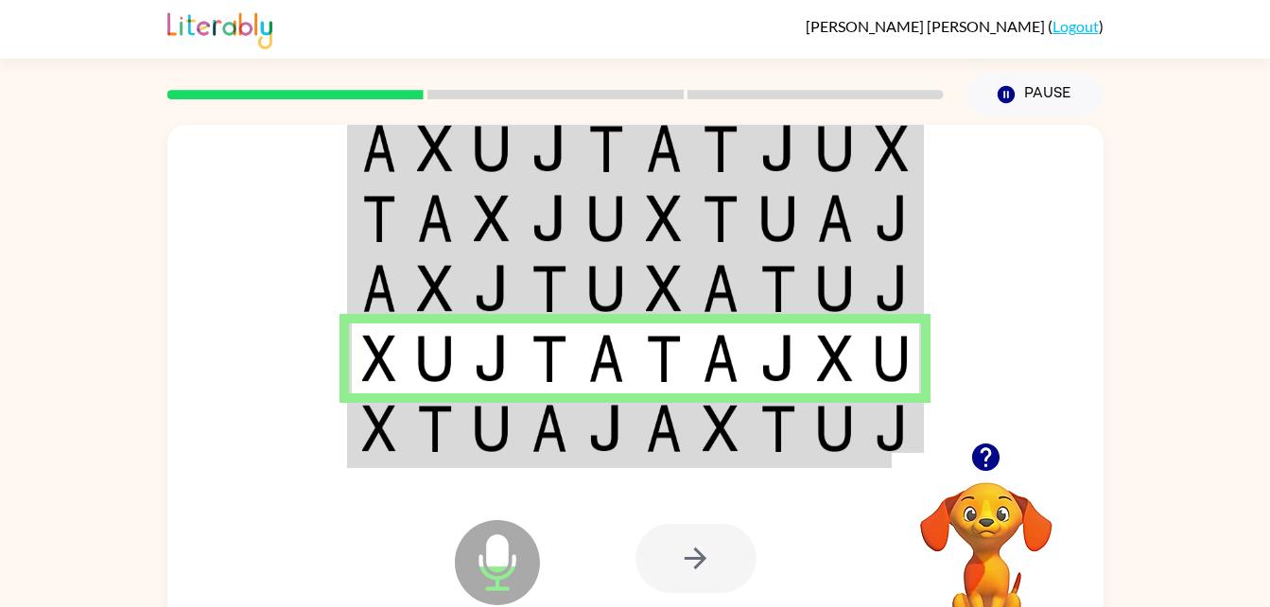
click at [560, 430] on img at bounding box center [549, 428] width 36 height 47
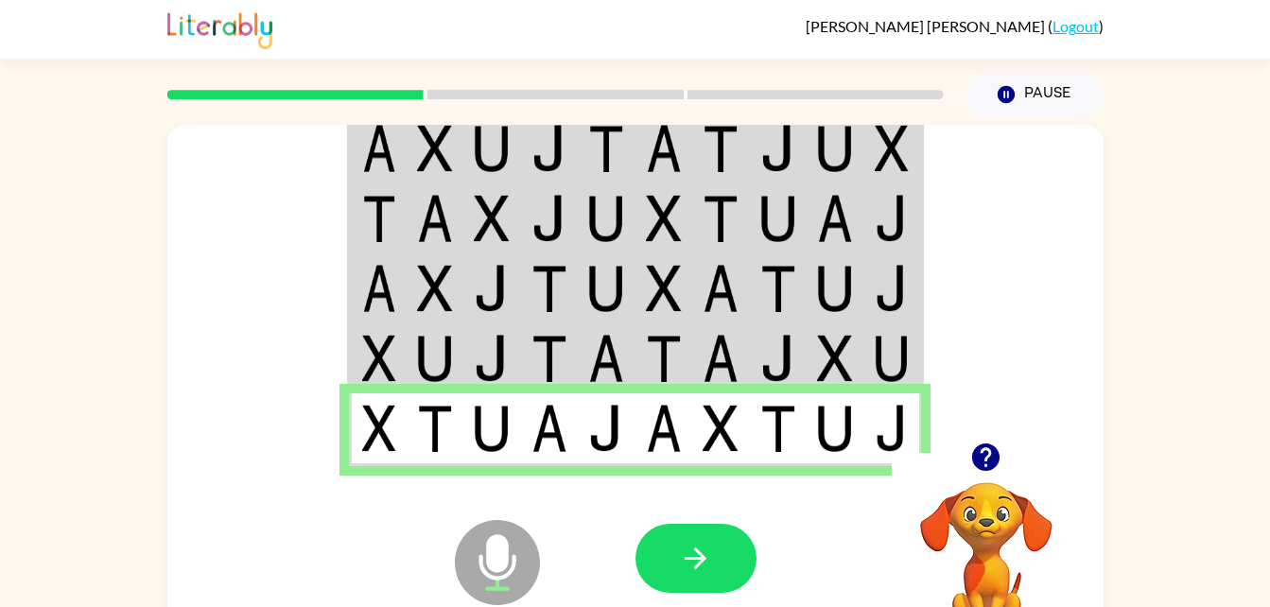
drag, startPoint x: 693, startPoint y: 505, endPoint x: 692, endPoint y: 514, distance: 9.5
click at [693, 513] on div at bounding box center [774, 558] width 279 height 213
click at [685, 534] on button "button" at bounding box center [695, 558] width 121 height 69
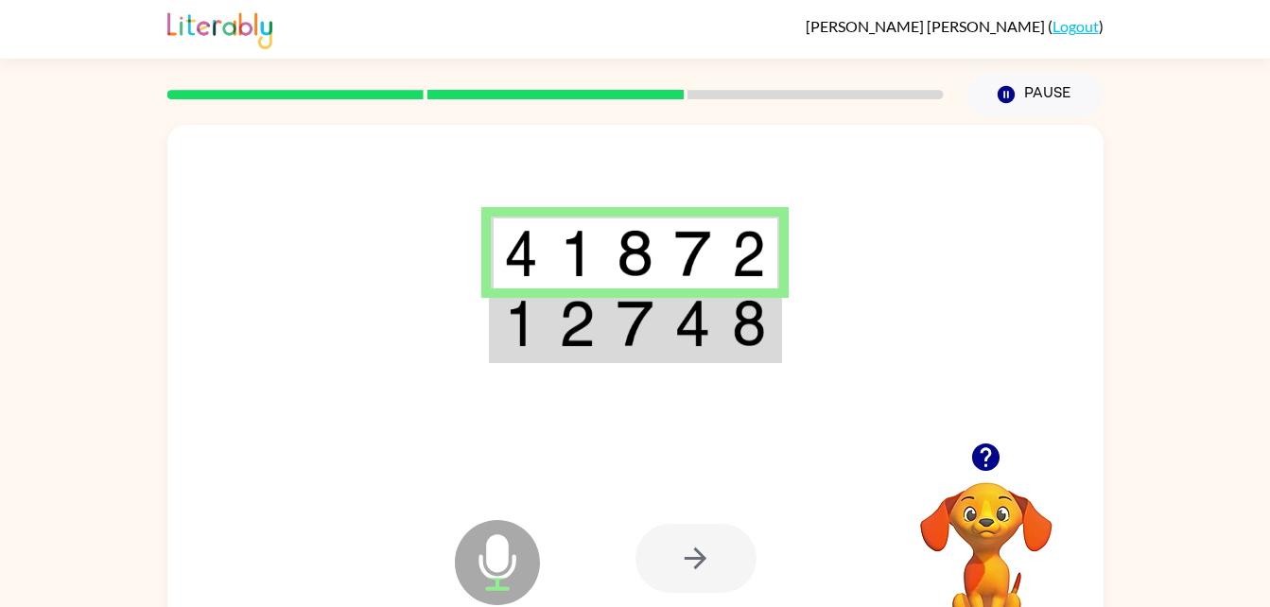
click at [592, 347] on img at bounding box center [577, 323] width 36 height 47
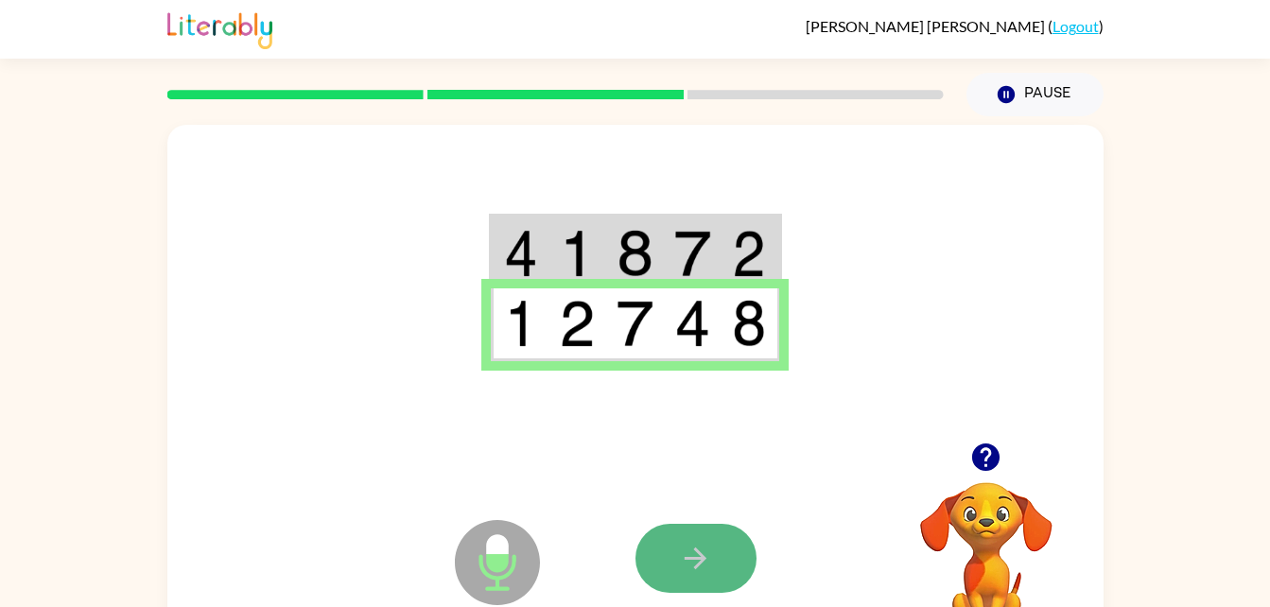
click at [689, 533] on button "button" at bounding box center [695, 558] width 121 height 69
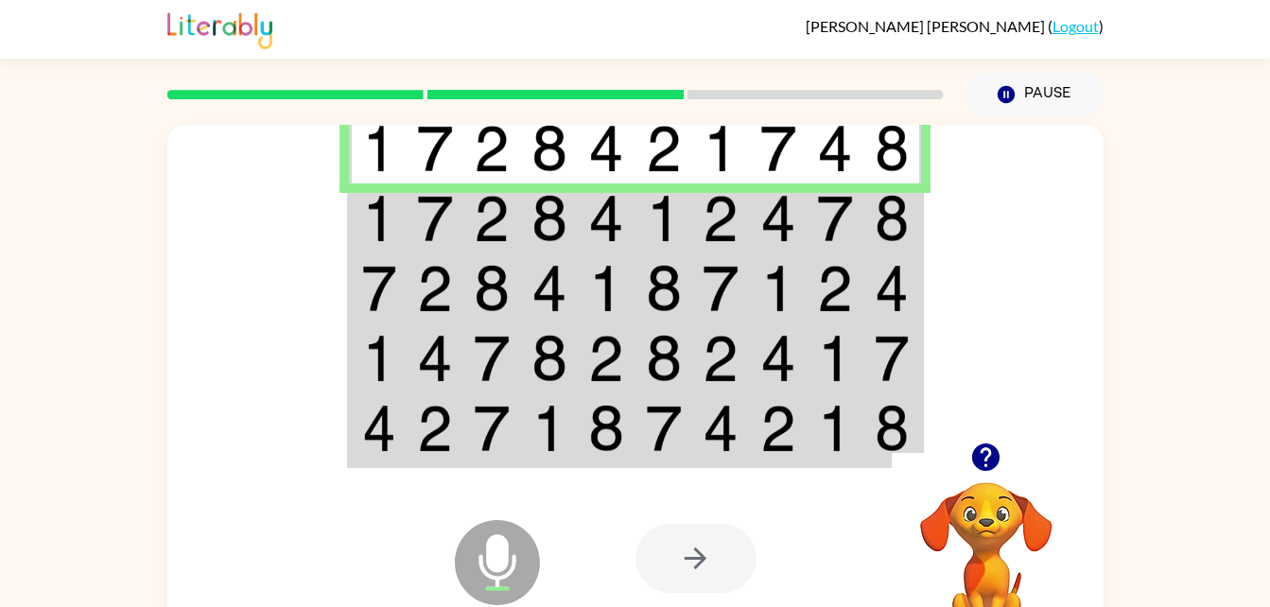
click at [585, 196] on td at bounding box center [607, 218] width 58 height 70
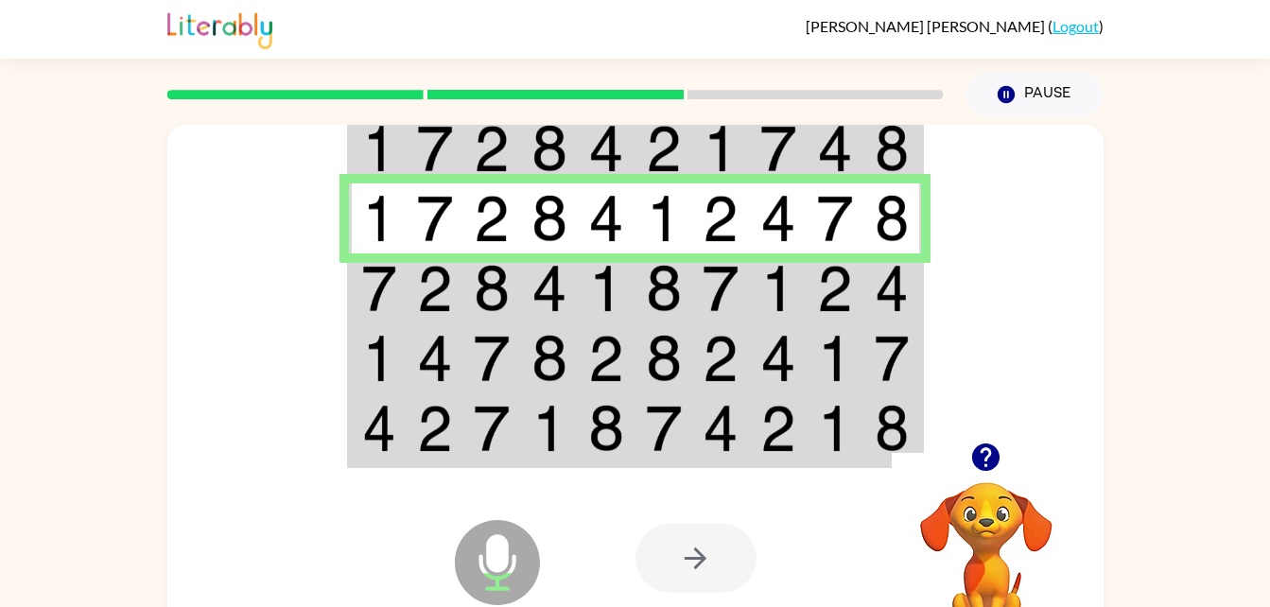
click at [562, 270] on img at bounding box center [549, 288] width 36 height 47
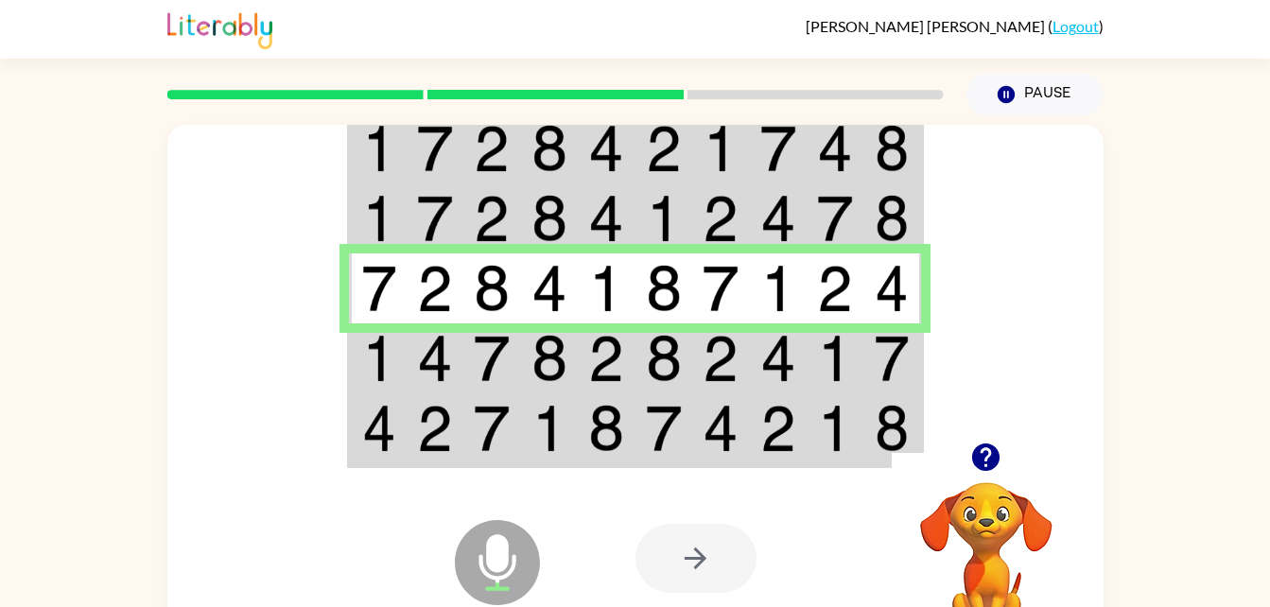
click at [548, 375] on img at bounding box center [549, 358] width 36 height 47
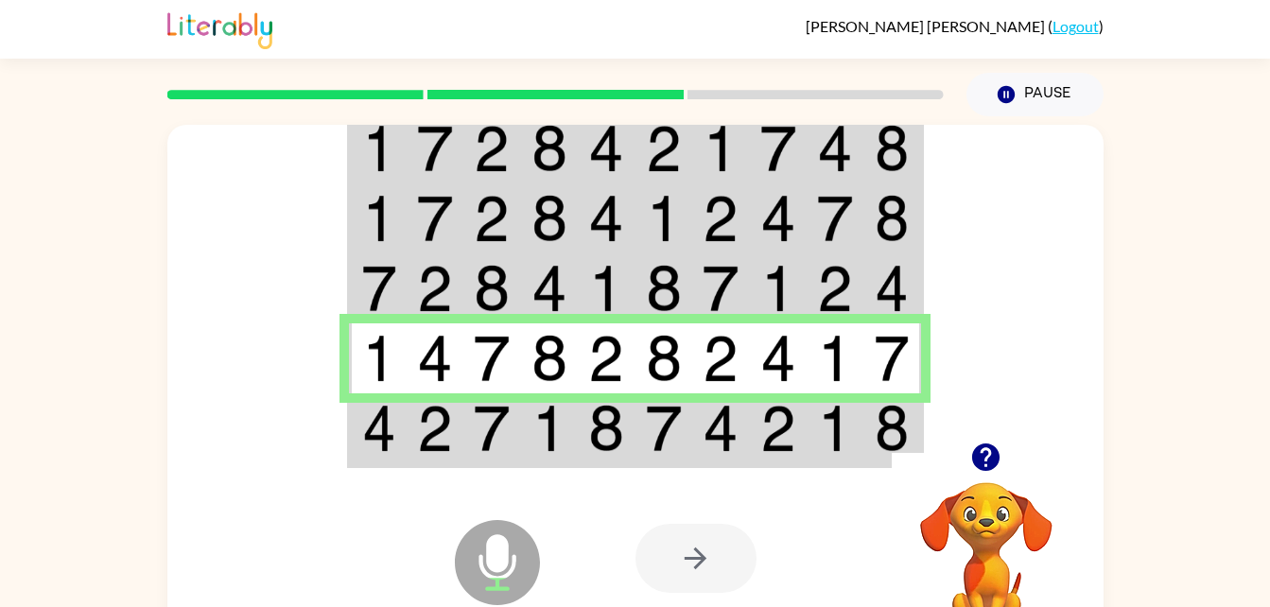
click at [548, 435] on img at bounding box center [549, 428] width 36 height 47
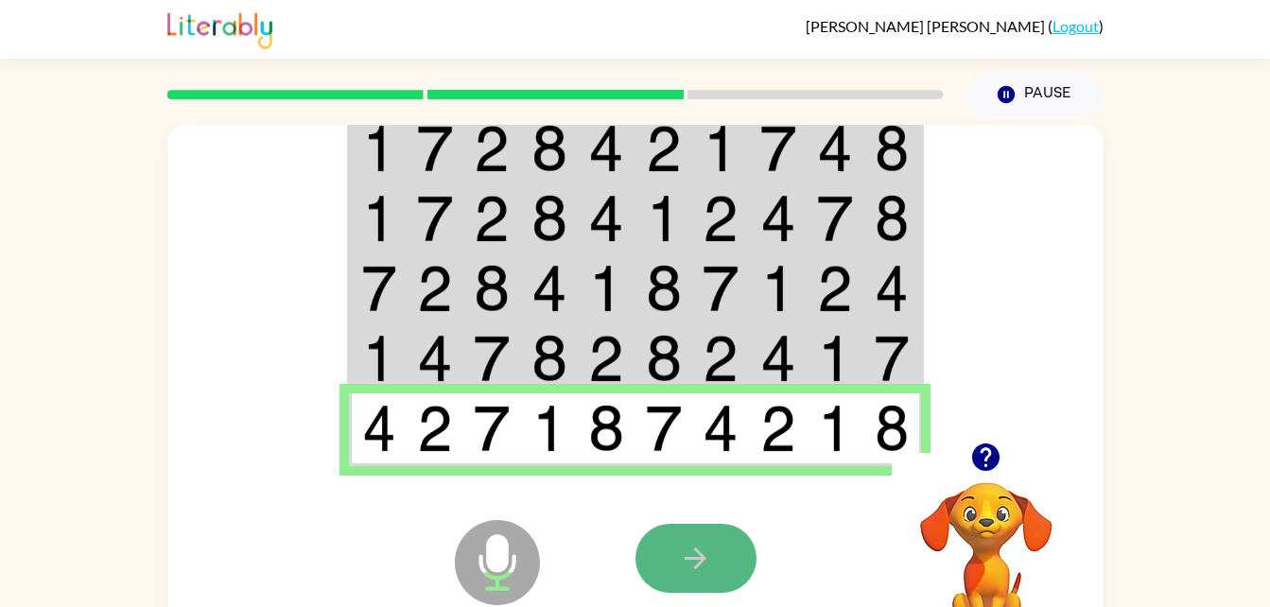
click at [671, 525] on button "button" at bounding box center [695, 558] width 121 height 69
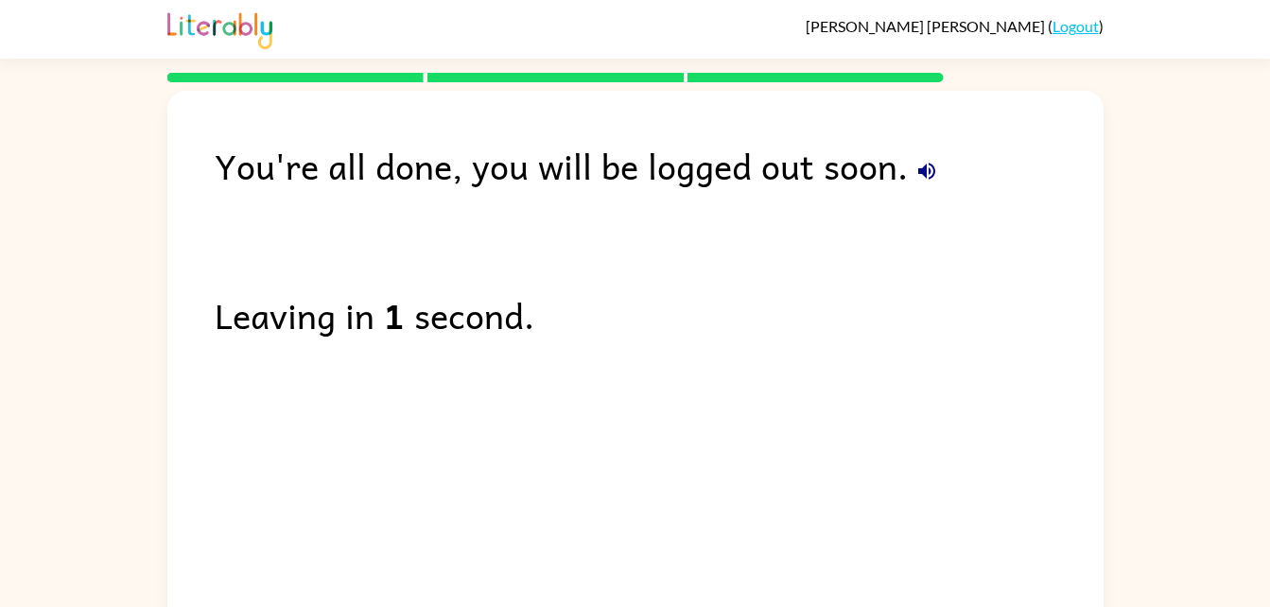
click at [904, 161] on div "You're all done, you will be logged out soon." at bounding box center [659, 165] width 889 height 55
click at [916, 181] on icon "button" at bounding box center [926, 171] width 23 height 23
